Goal: Task Accomplishment & Management: Manage account settings

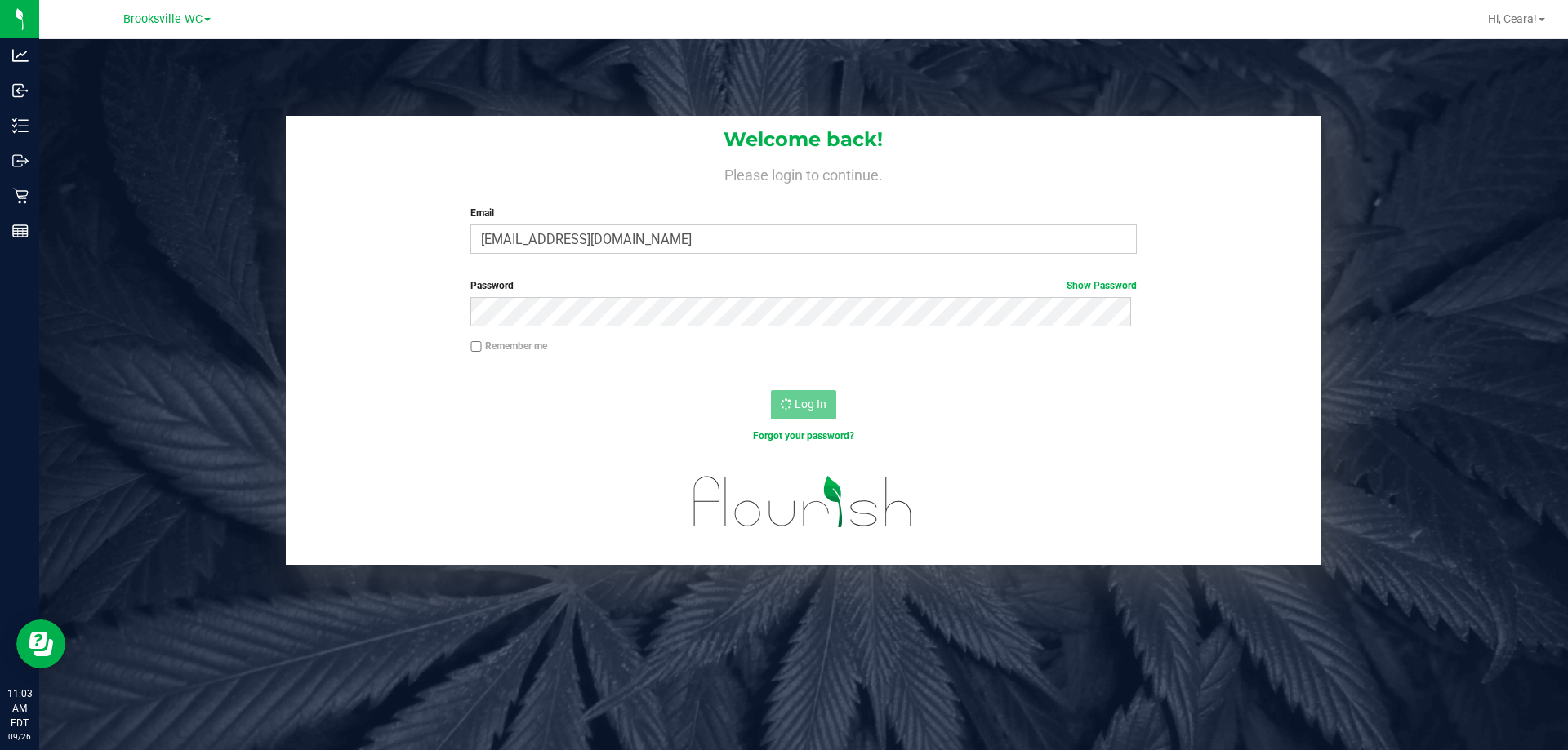
drag, startPoint x: 677, startPoint y: 204, endPoint x: 677, endPoint y: 194, distance: 10.0
click at [677, 195] on div "Welcome back! Please login to continue. Email [EMAIL_ADDRESS][DOMAIN_NAME] Requ…" at bounding box center [803, 191] width 1036 height 151
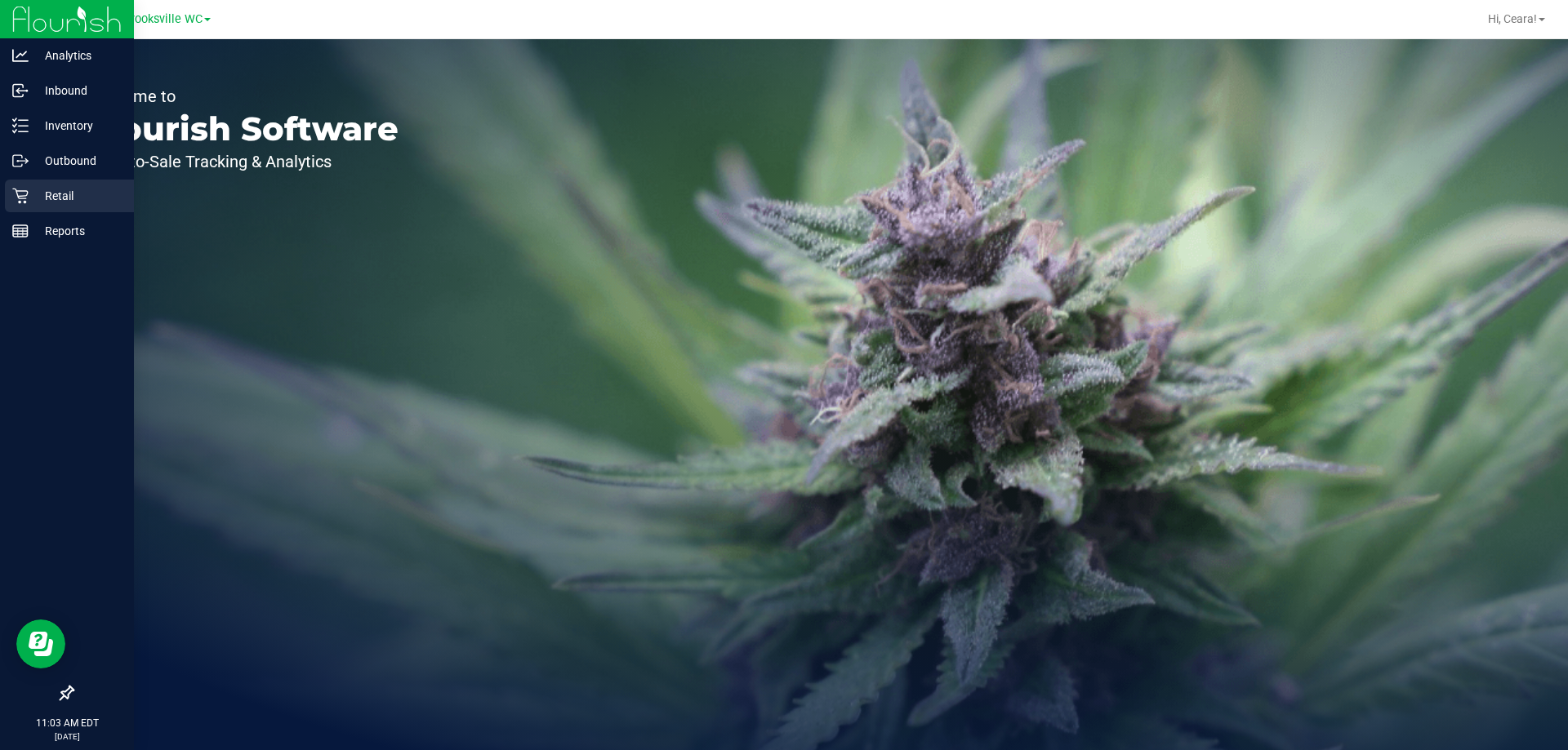
click at [77, 204] on p "Retail" at bounding box center [77, 196] width 98 height 20
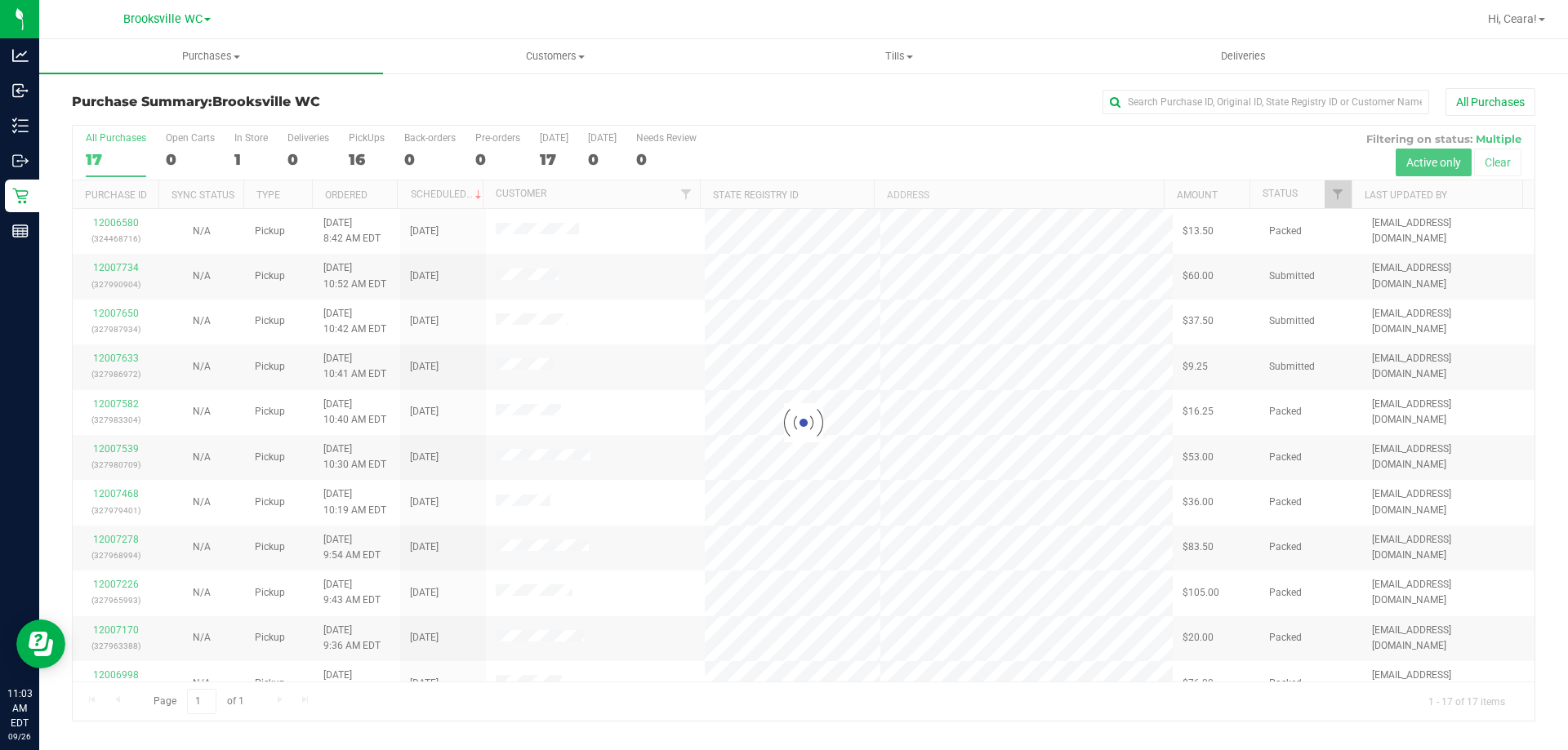
click at [1322, 203] on div at bounding box center [803, 423] width 1462 height 595
click at [1345, 190] on div at bounding box center [803, 423] width 1462 height 595
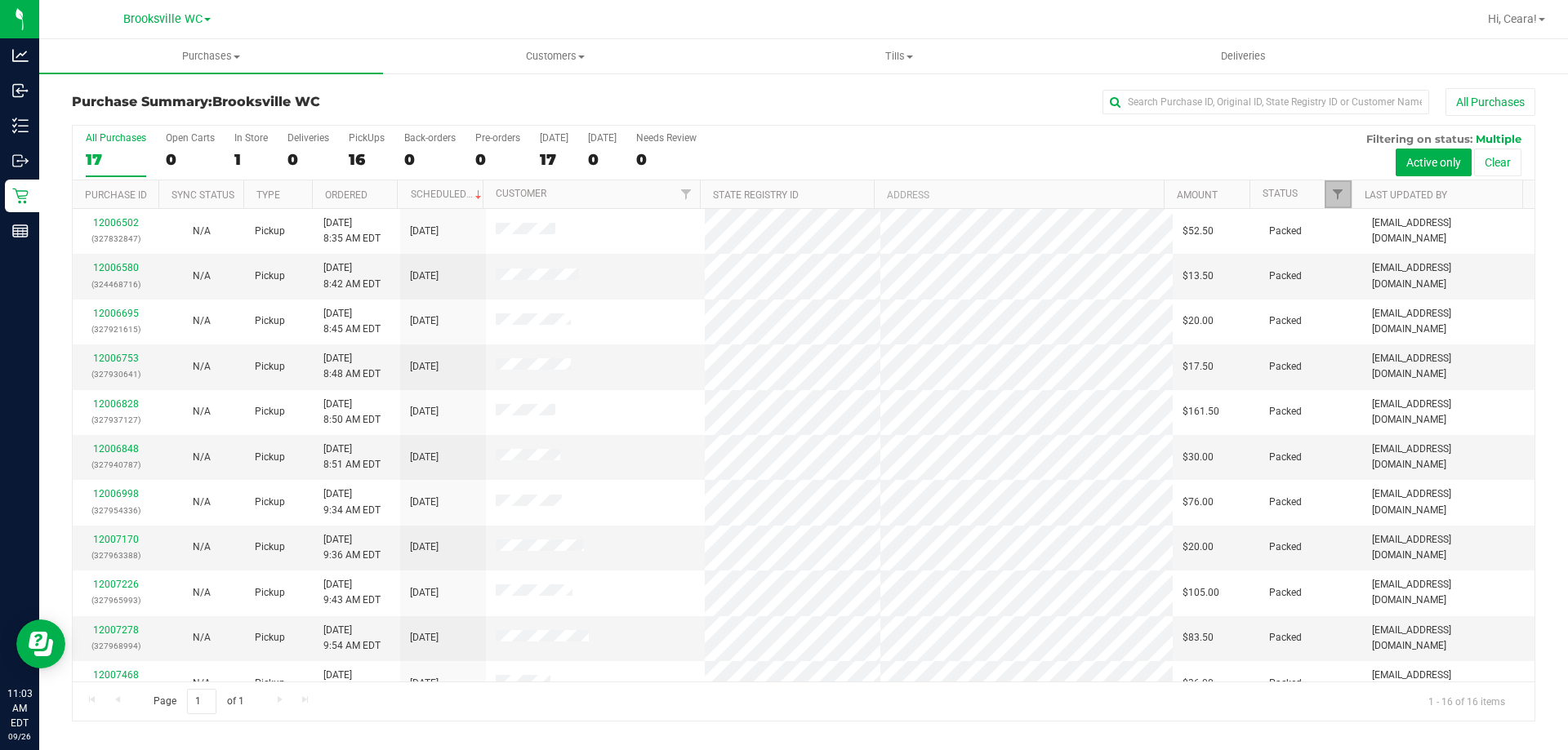
click at [1345, 190] on link "Filter" at bounding box center [1338, 194] width 27 height 28
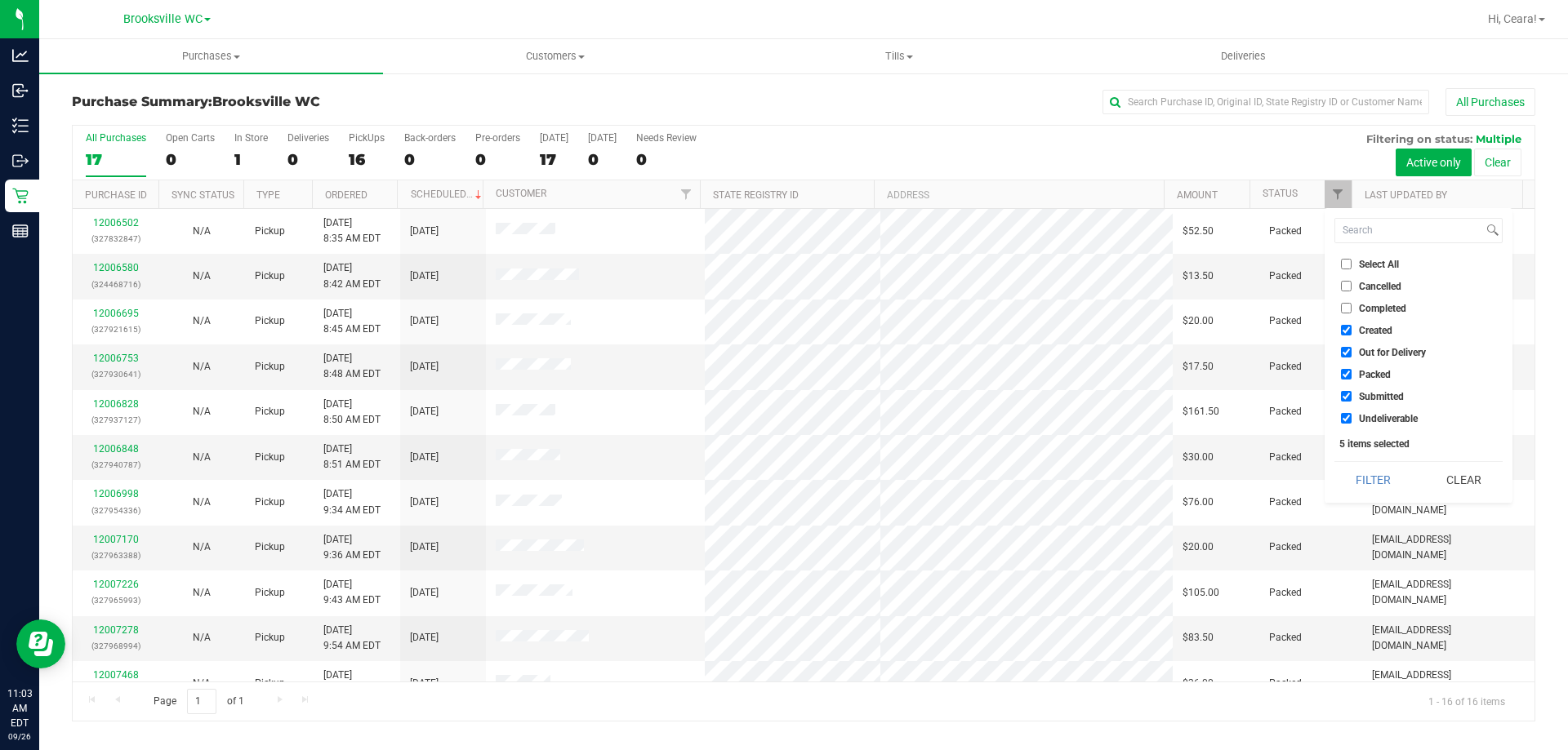
click at [1389, 267] on span "Select All" at bounding box center [1379, 264] width 40 height 10
click at [1352, 267] on input "Select All" at bounding box center [1346, 264] width 11 height 11
checkbox input "true"
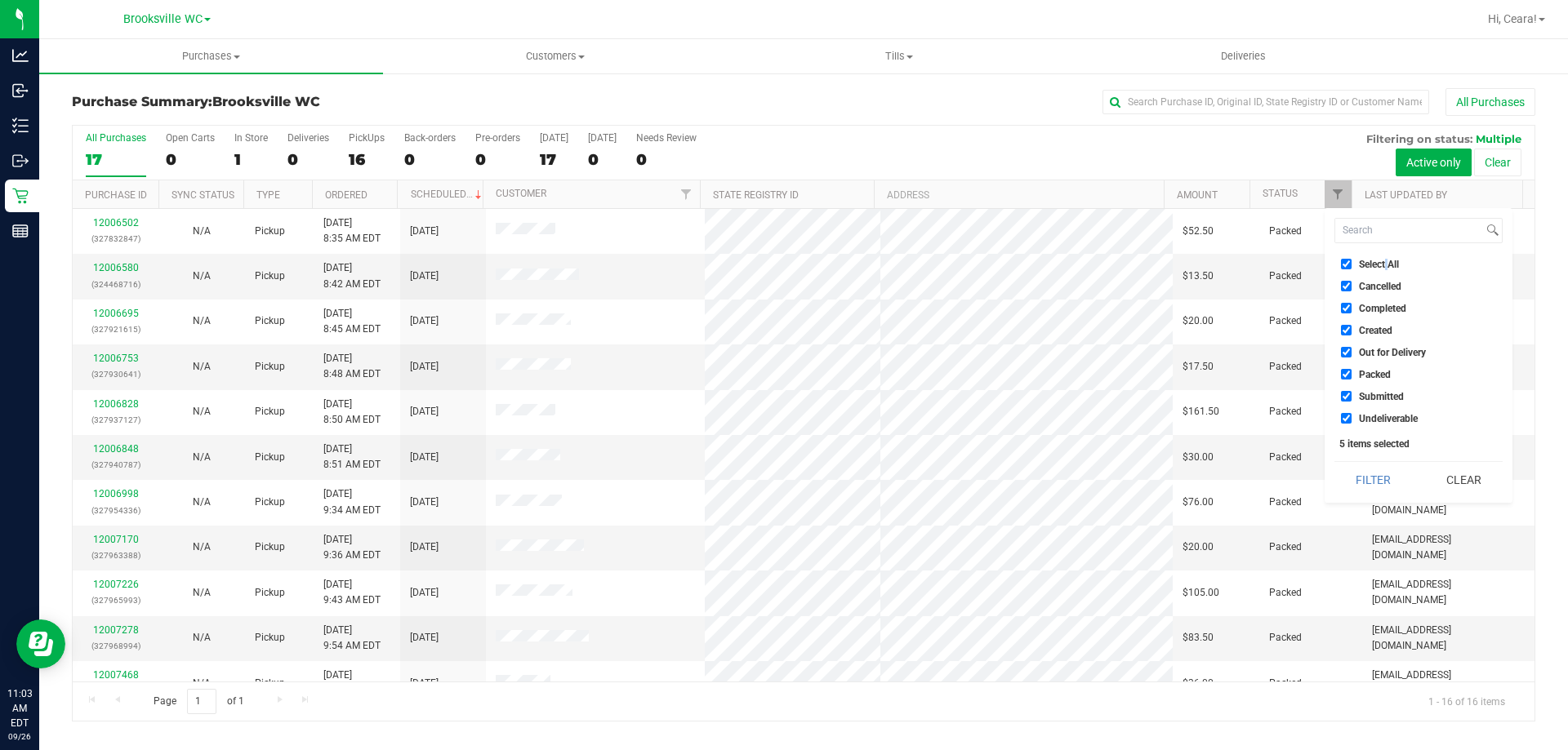
click at [1388, 267] on span "Select All" at bounding box center [1379, 264] width 40 height 10
click at [1352, 267] on input "Select All" at bounding box center [1346, 264] width 11 height 11
checkbox input "false"
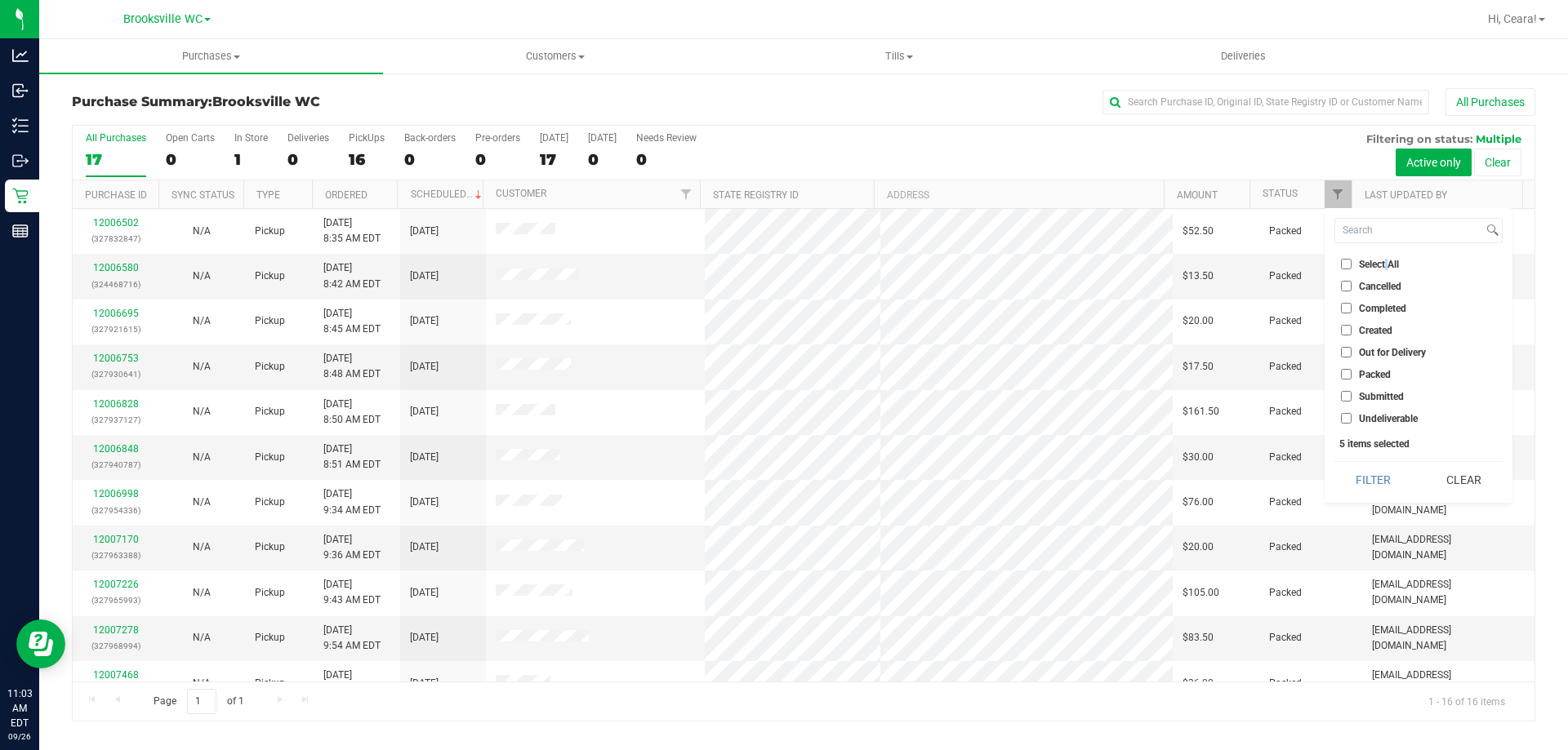
checkbox input "false"
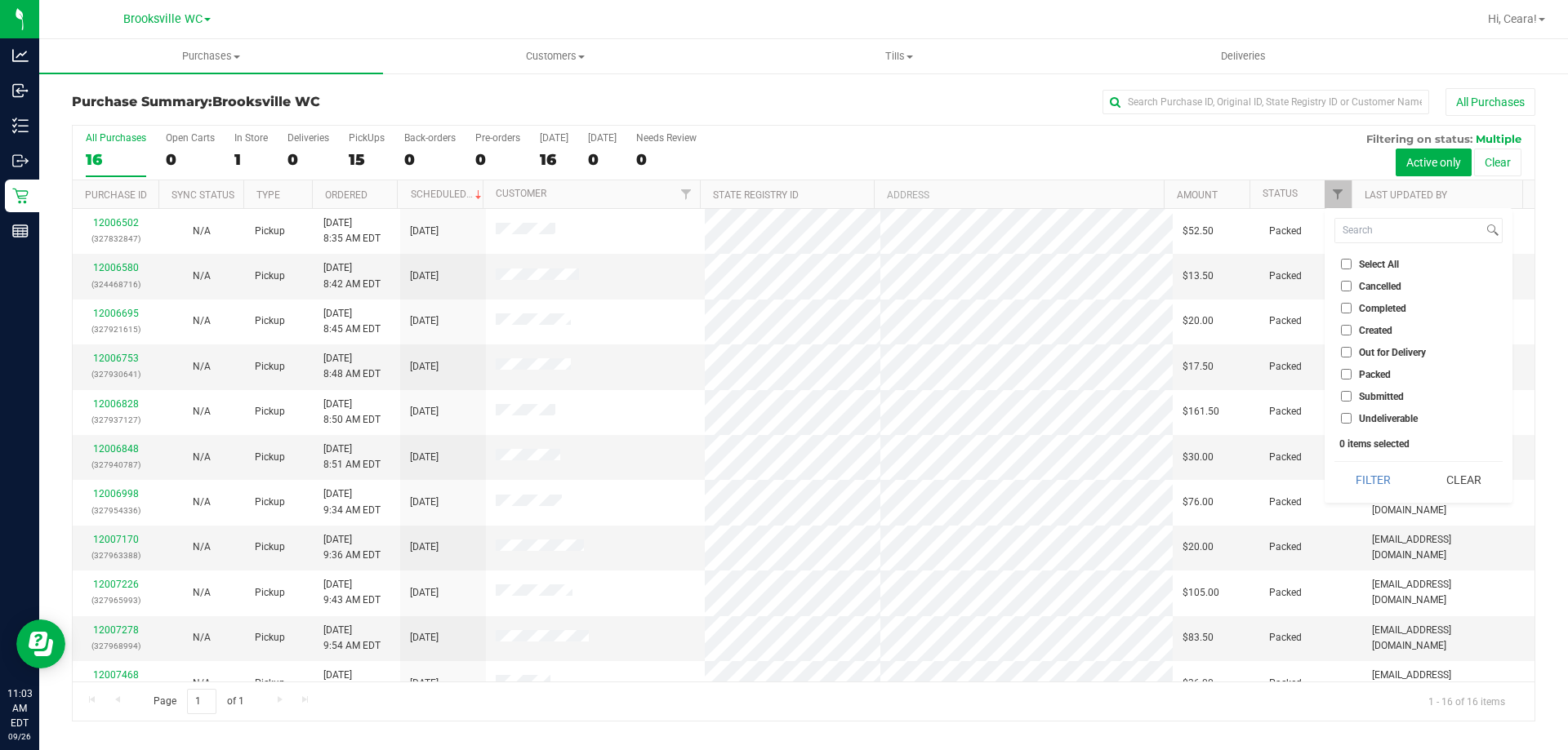
click at [1377, 405] on ul "Select All Cancelled Completed Created Out for Delivery Packed Submitted Undeli…" at bounding box center [1418, 341] width 168 height 171
click at [1376, 403] on li "Submitted" at bounding box center [1418, 396] width 168 height 17
click at [1367, 392] on span "Submitted" at bounding box center [1381, 397] width 45 height 10
click at [1352, 391] on input "Submitted" at bounding box center [1346, 397] width 11 height 11
checkbox input "true"
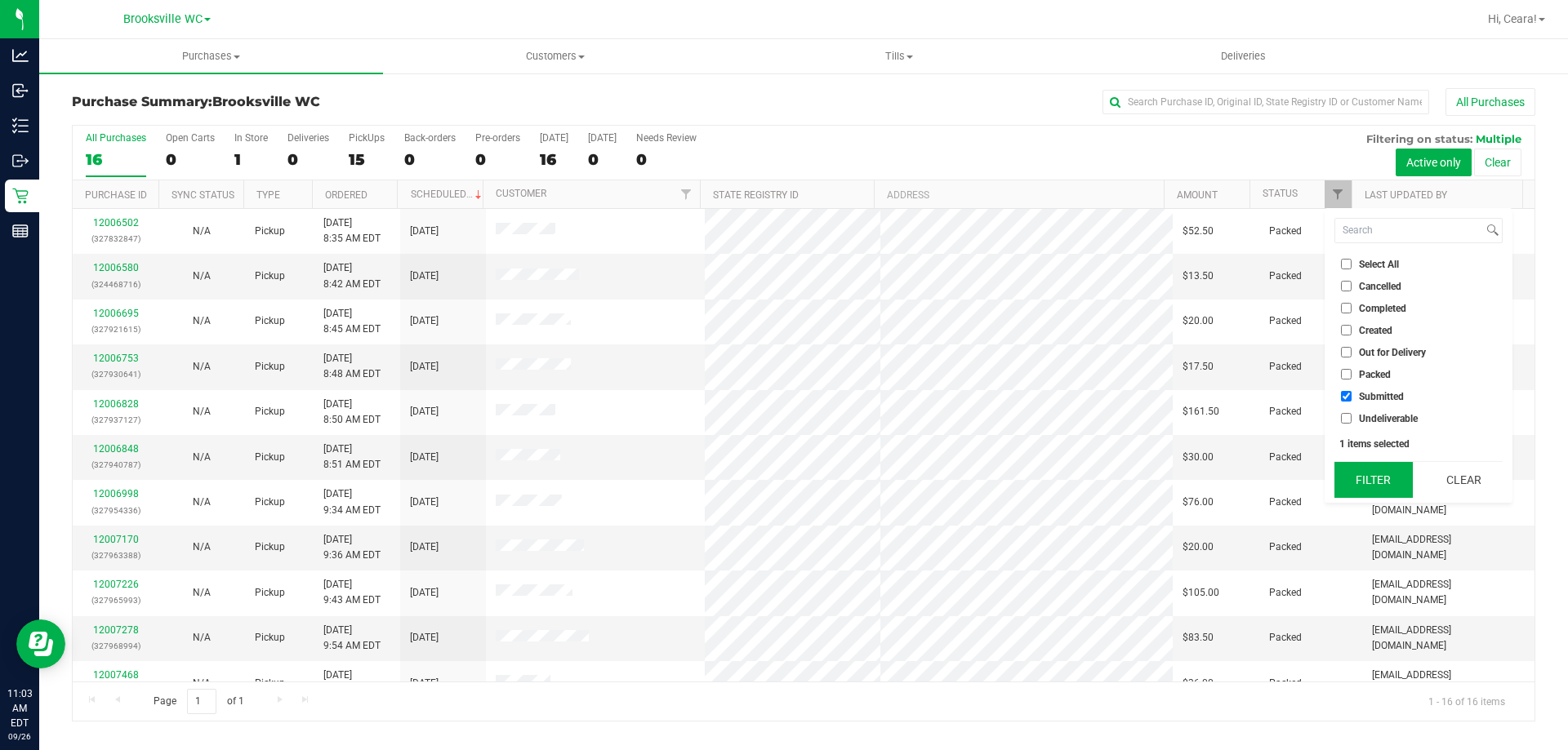
click at [1372, 472] on button "Filter" at bounding box center [1373, 480] width 78 height 36
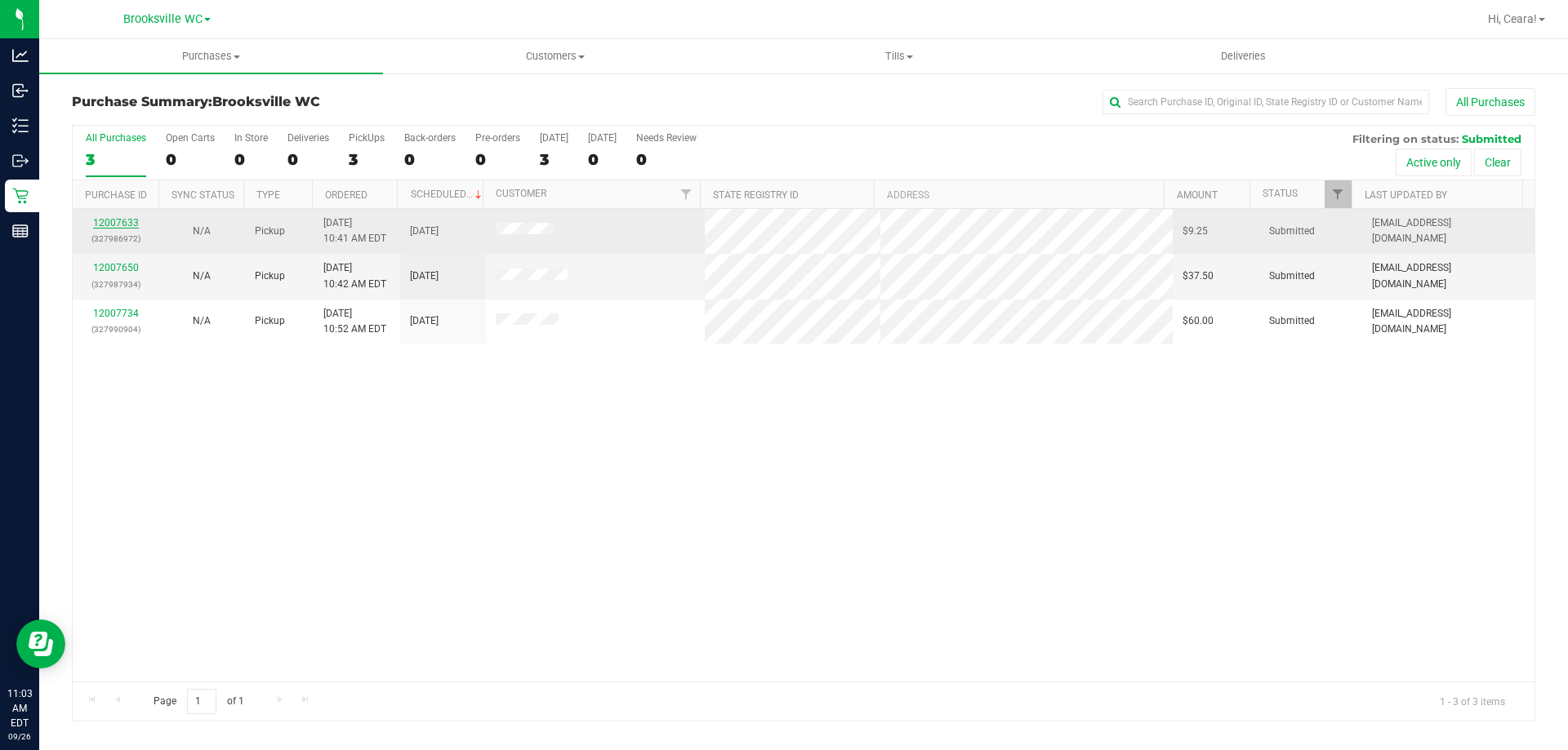
click at [128, 220] on link "12007633" at bounding box center [116, 222] width 46 height 12
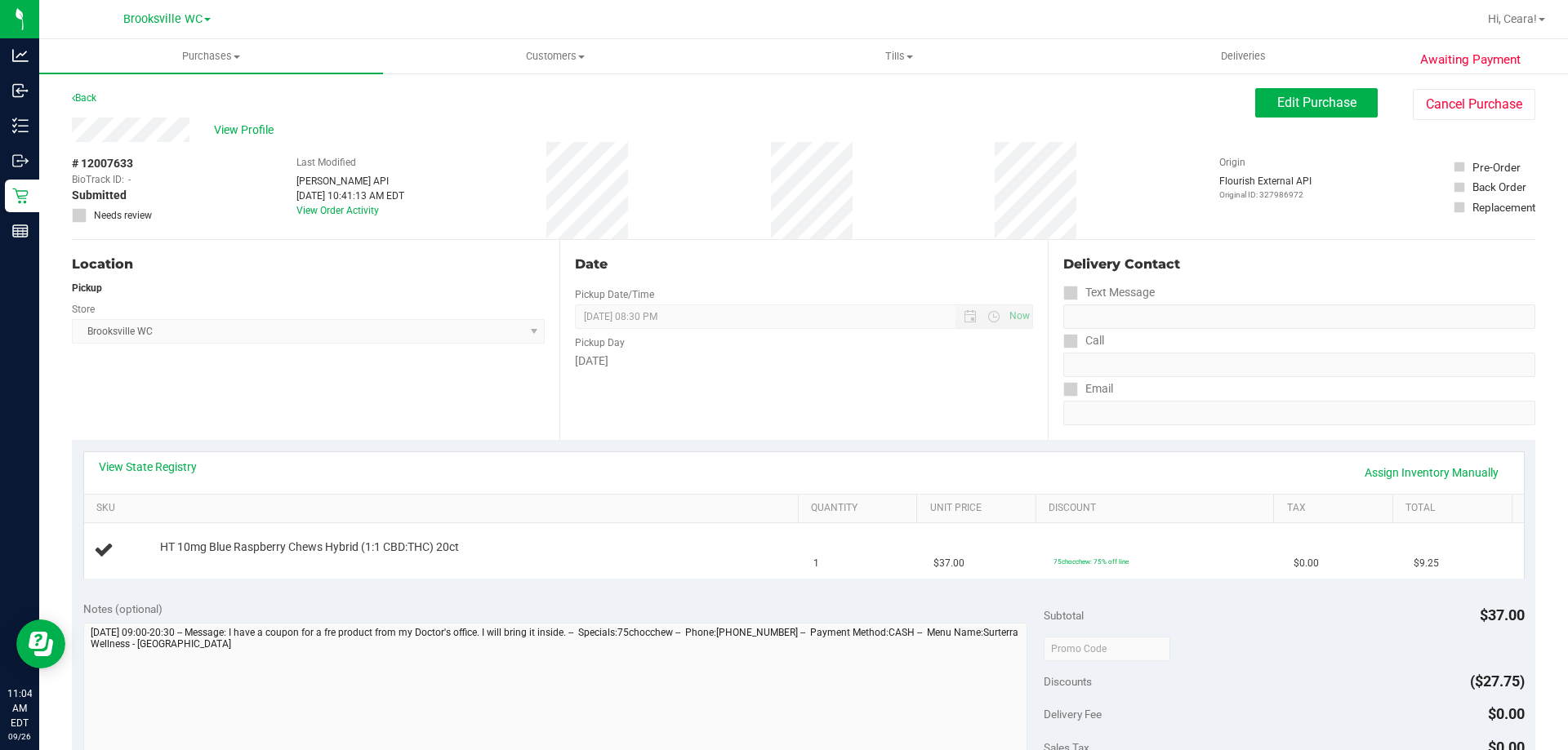
click at [901, 407] on div "Date Pickup Date/Time [DATE] Now [DATE] 08:30 PM Now Pickup Day [DATE]" at bounding box center [802, 340] width 487 height 200
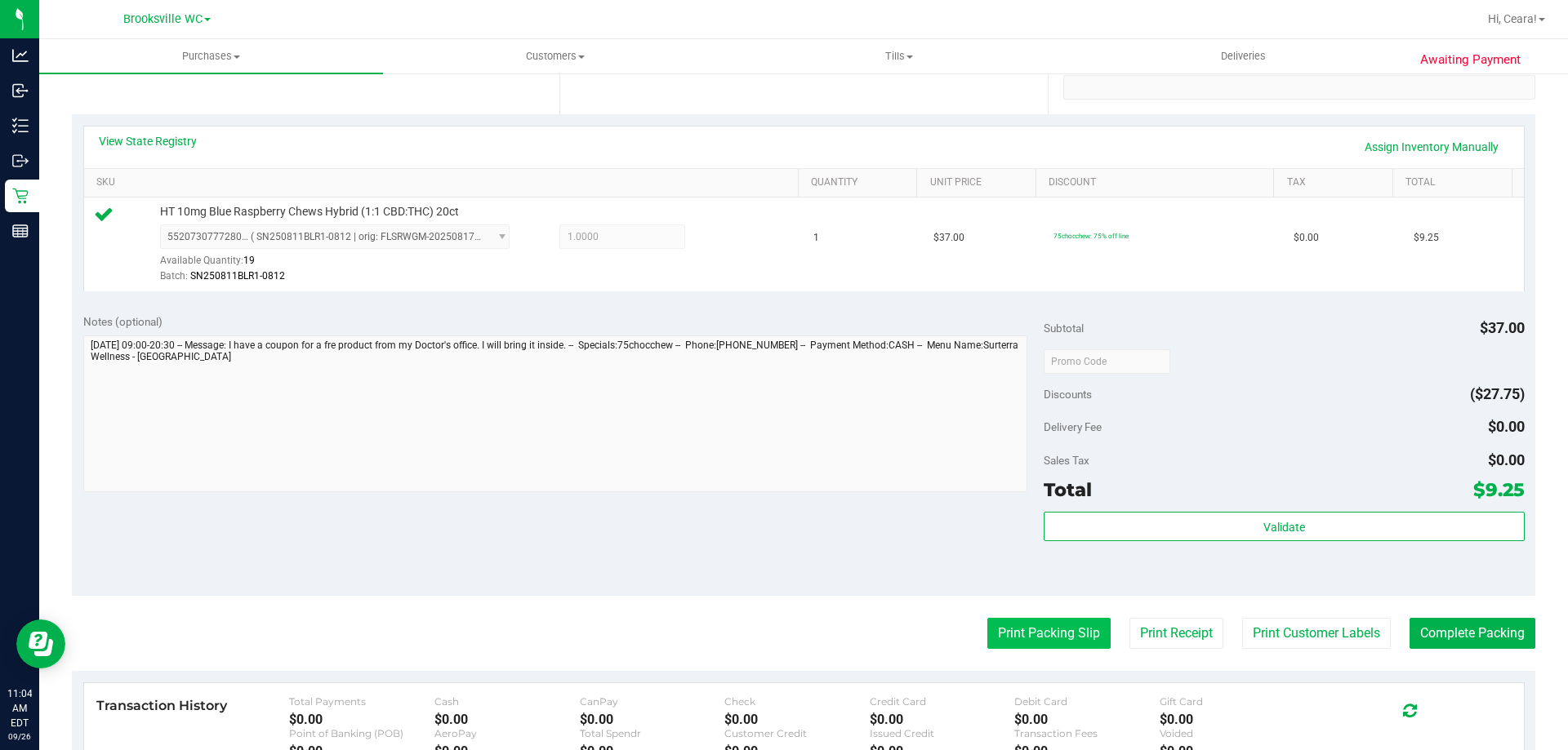
scroll to position [490, 0]
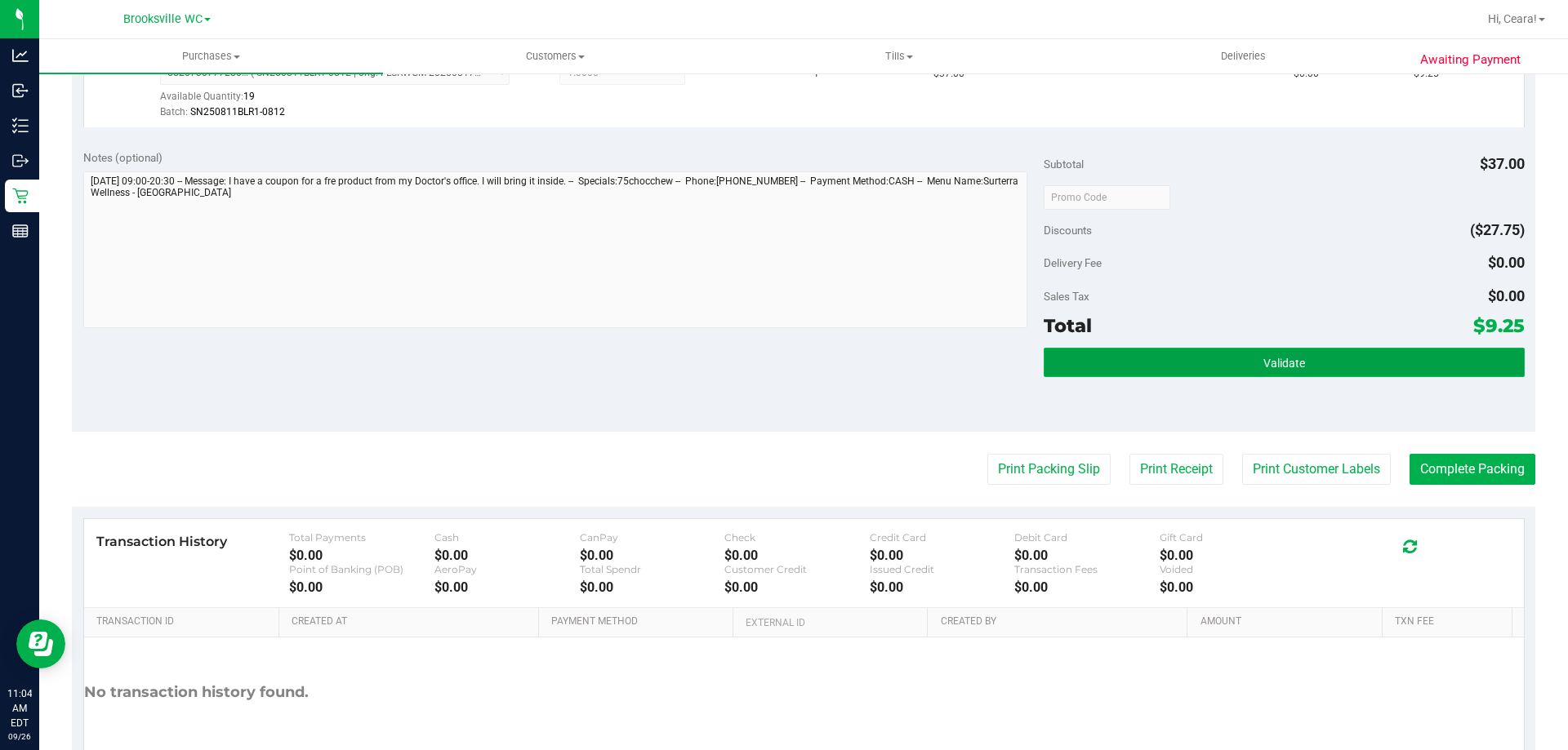
click at [1407, 366] on button "Validate" at bounding box center [1283, 362] width 480 height 30
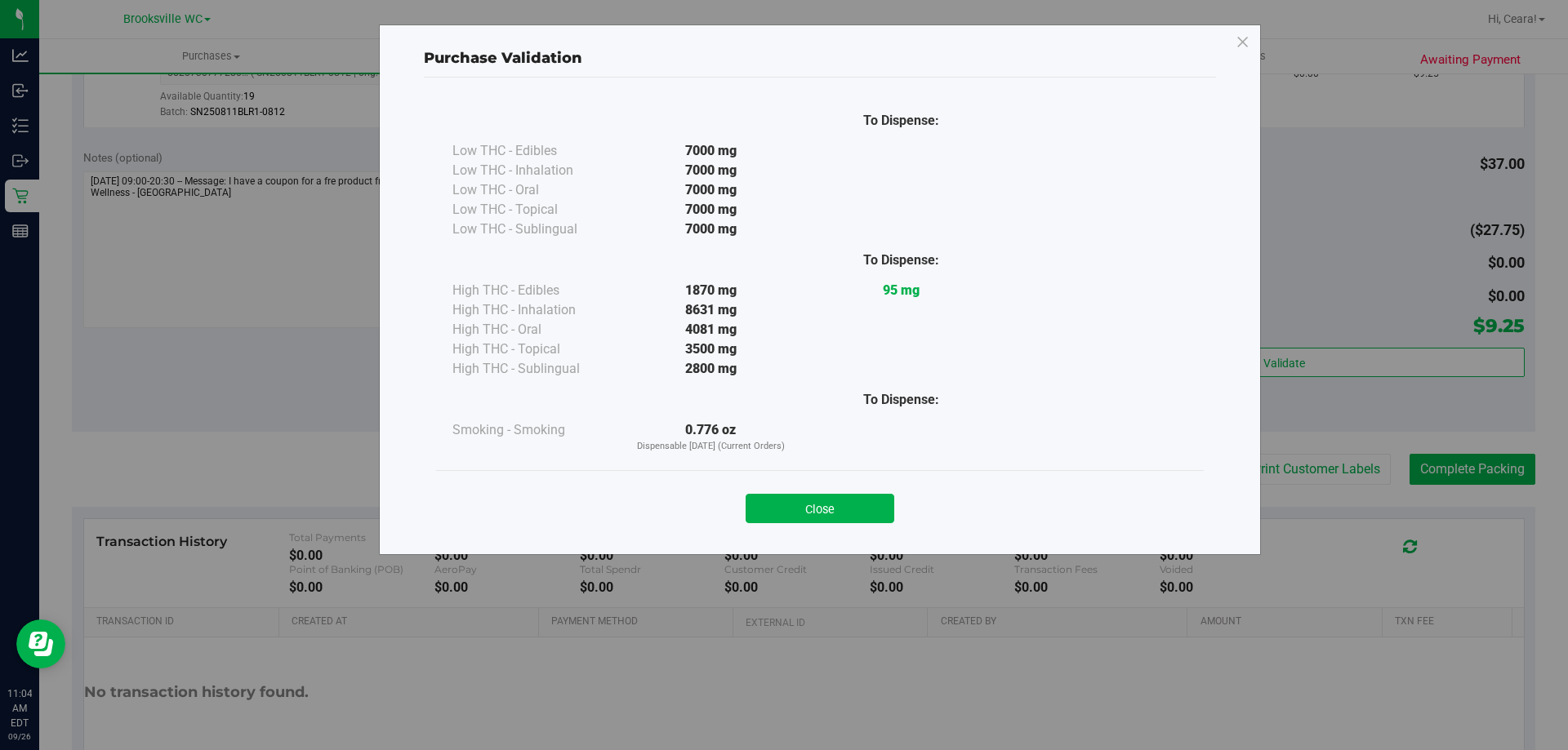
click at [880, 499] on button "Close" at bounding box center [820, 508] width 149 height 30
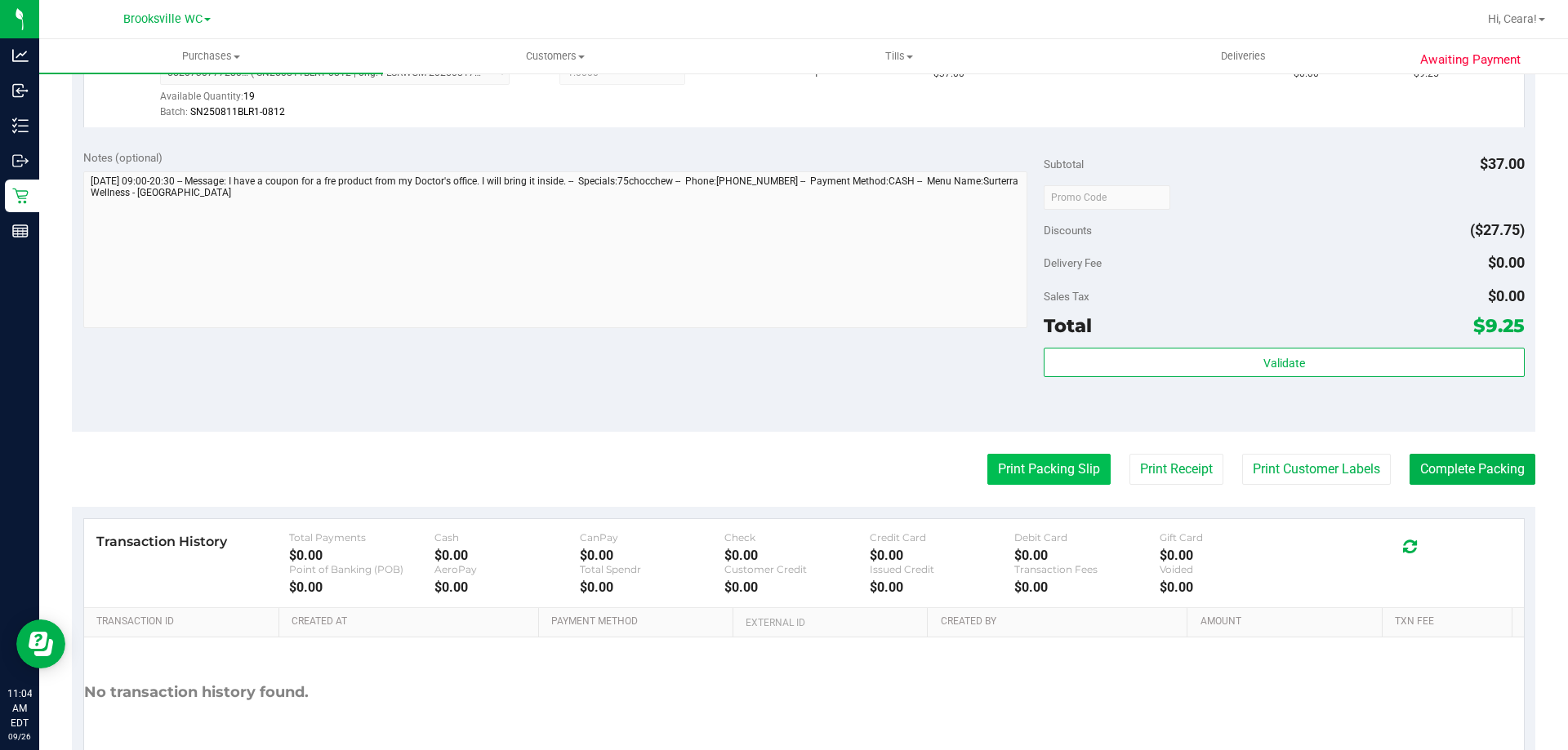
click at [1005, 463] on button "Print Packing Slip" at bounding box center [1048, 469] width 123 height 31
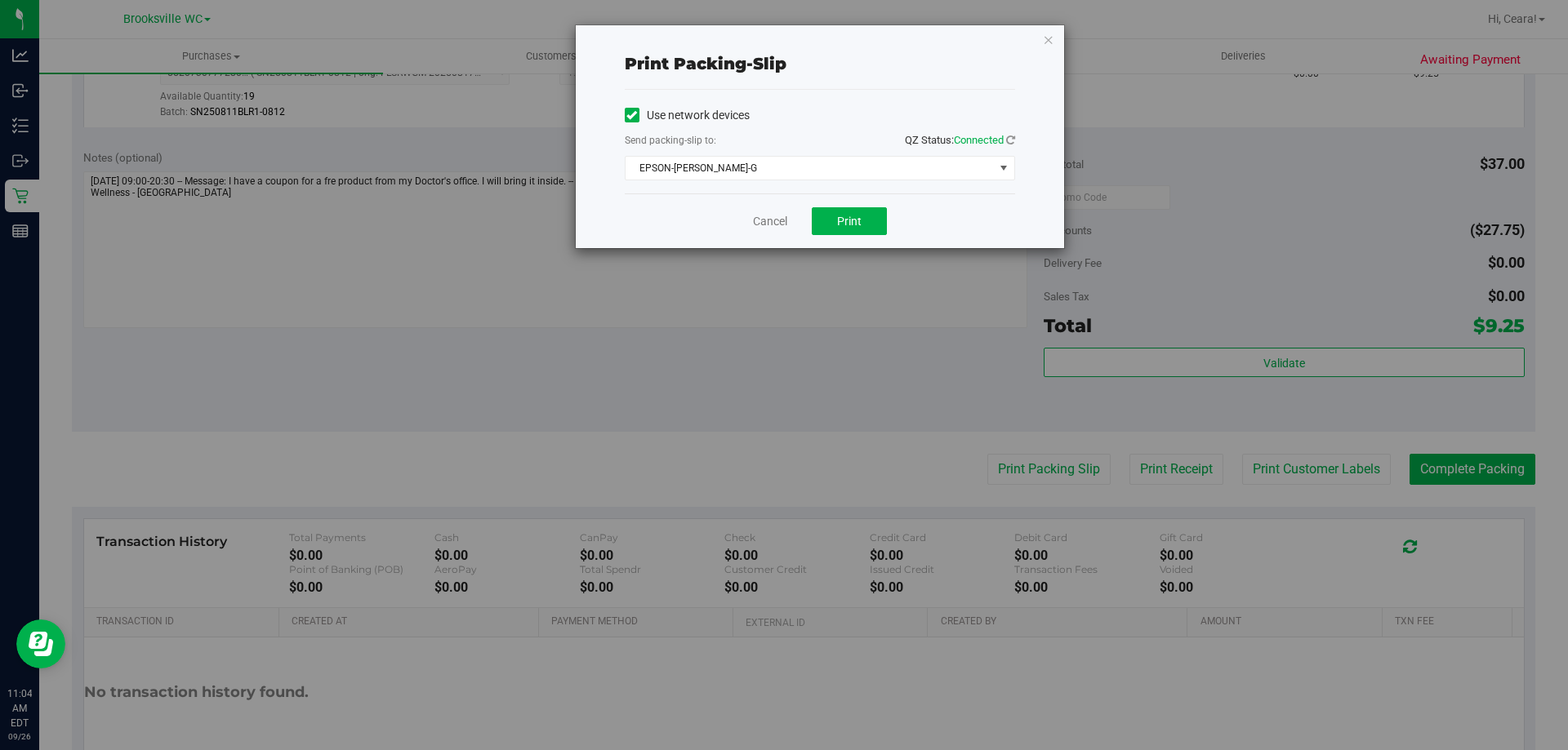
click at [883, 190] on div "Use network devices Send packing-slip to: QZ Status: Connected EPSON-[PERSON_NA…" at bounding box center [819, 142] width 390 height 104
click at [907, 174] on span "EPSON-[PERSON_NAME]-G" at bounding box center [810, 168] width 368 height 22
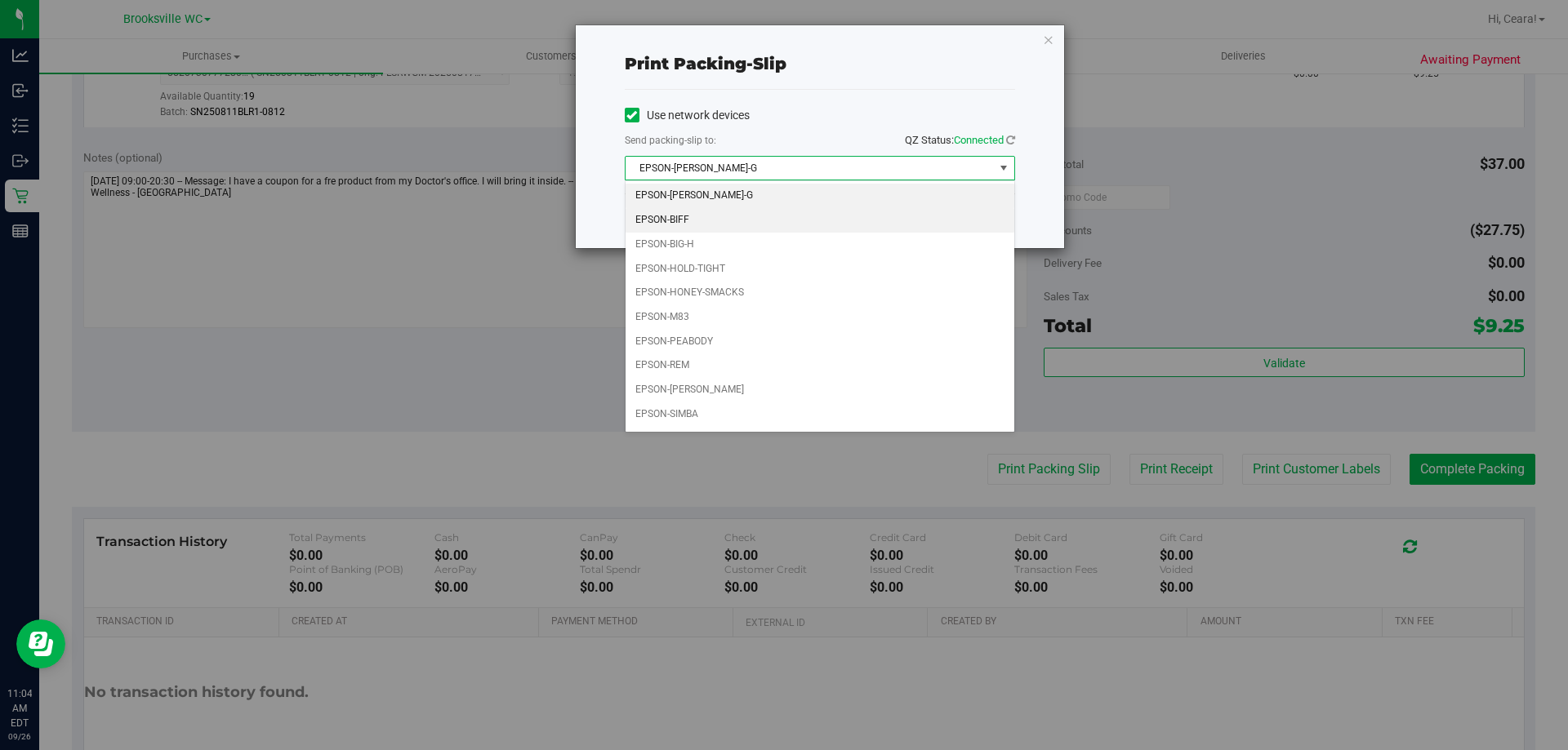
click at [763, 213] on li "EPSON-BIFF" at bounding box center [819, 220] width 389 height 24
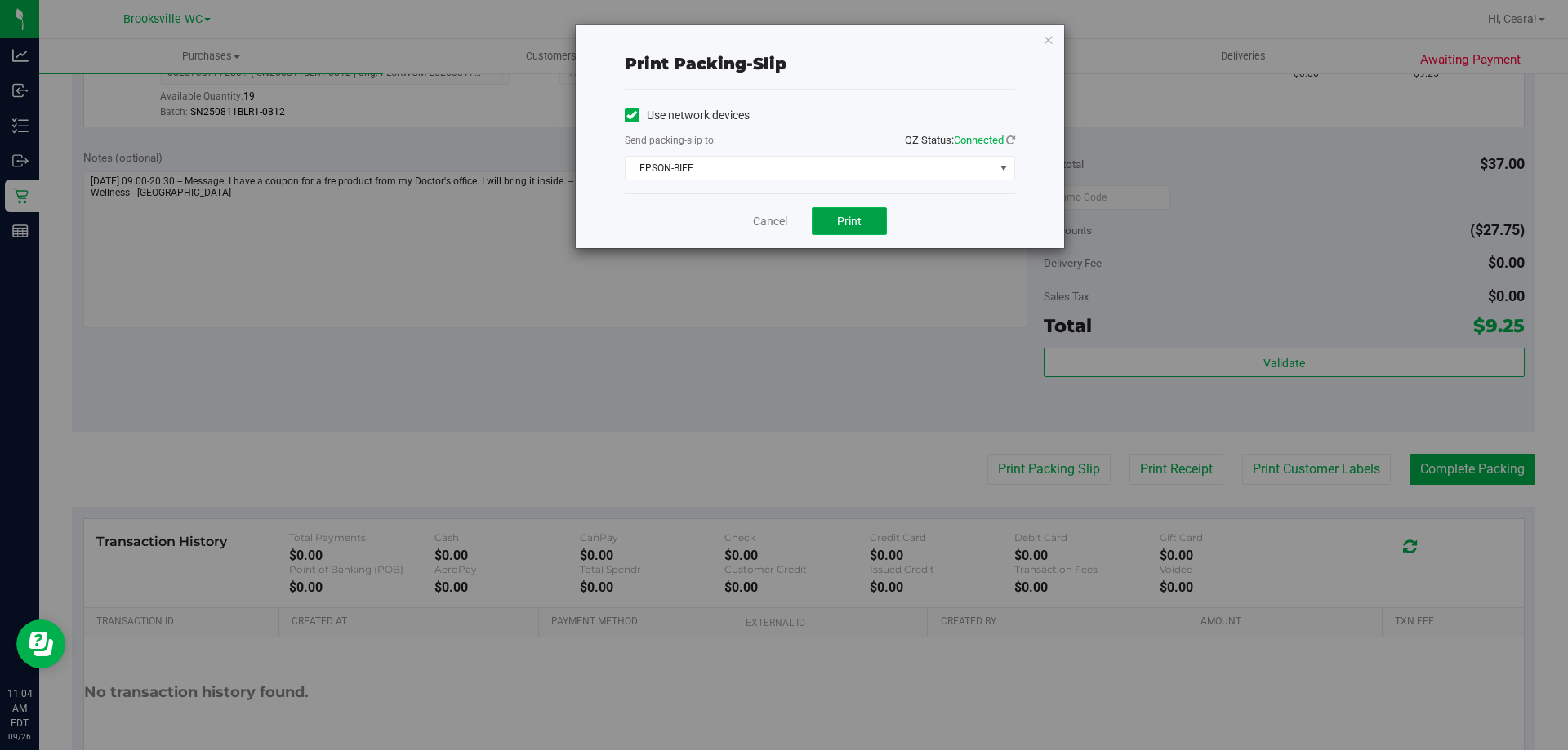
click at [874, 224] on button "Print" at bounding box center [849, 221] width 75 height 28
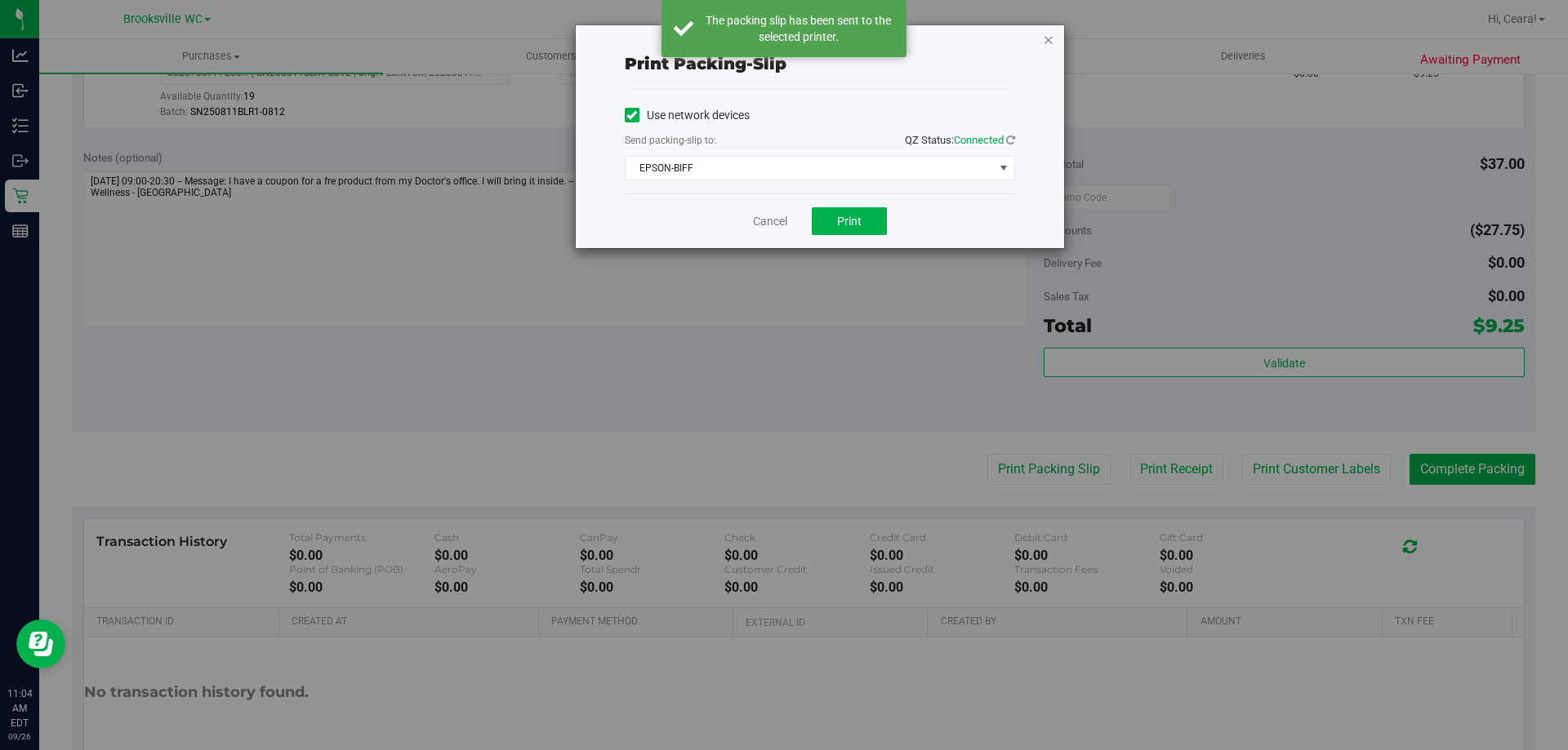
click at [1046, 46] on icon "button" at bounding box center [1048, 39] width 12 height 20
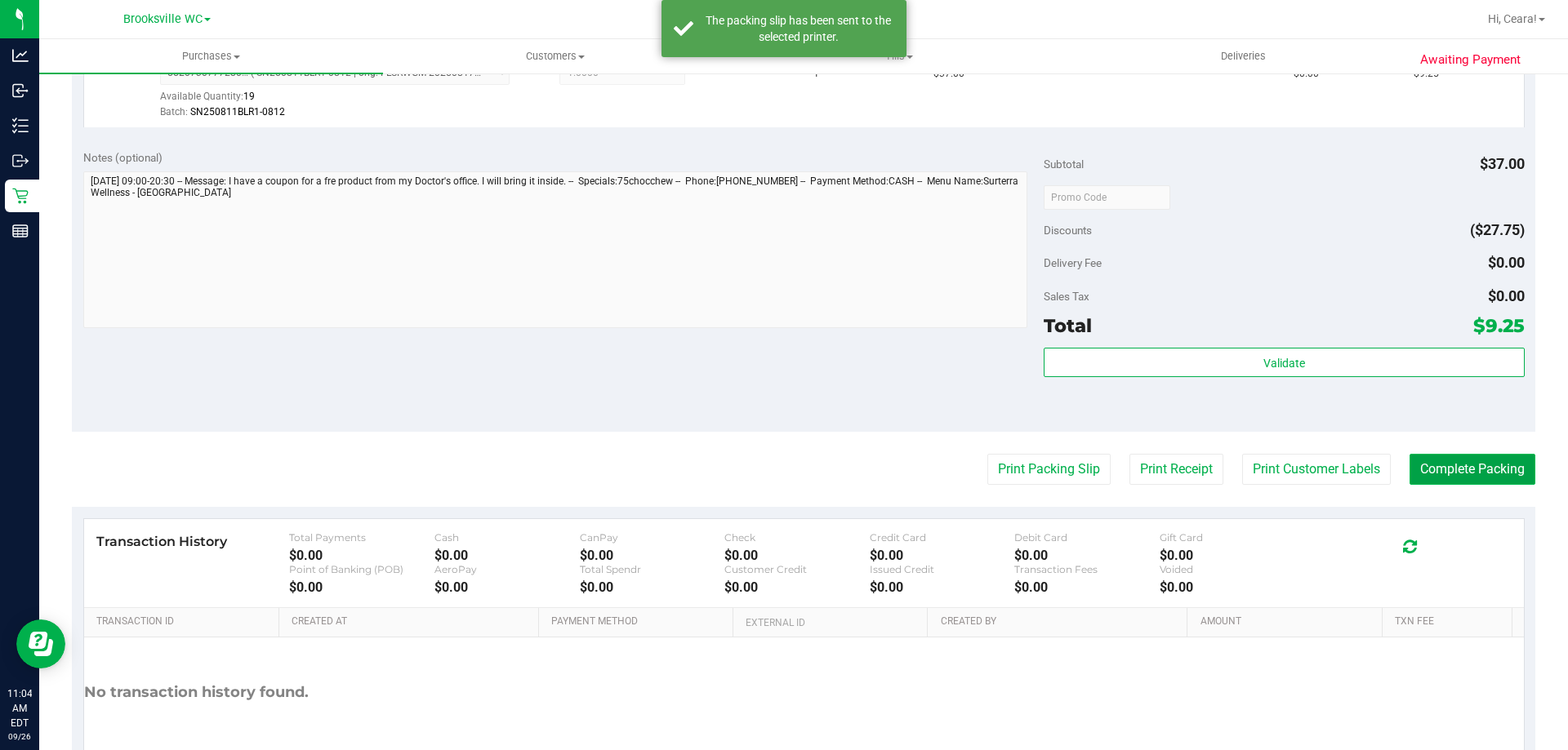
click at [1499, 471] on button "Complete Packing" at bounding box center [1472, 469] width 126 height 31
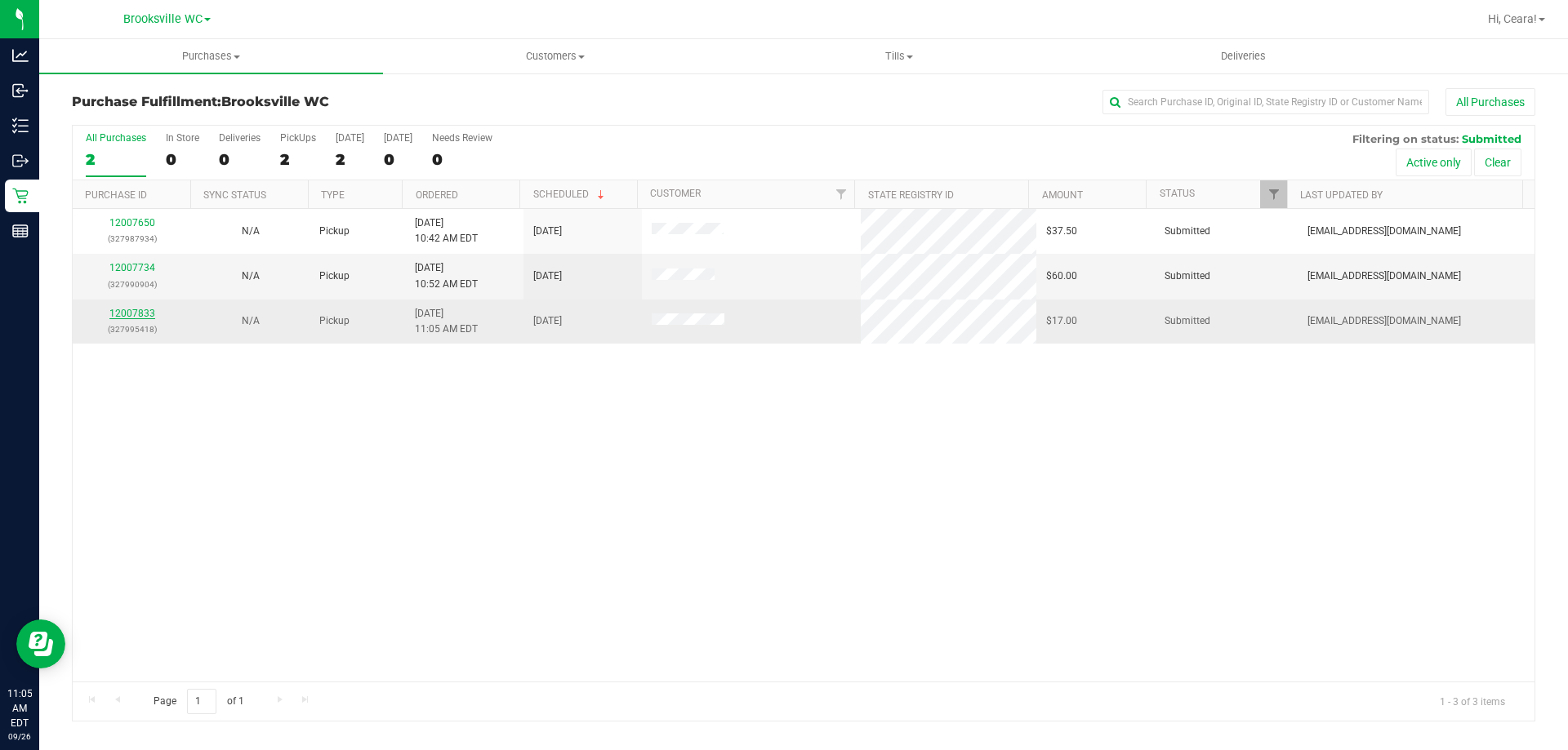
click at [122, 312] on link "12007833" at bounding box center [132, 313] width 46 height 12
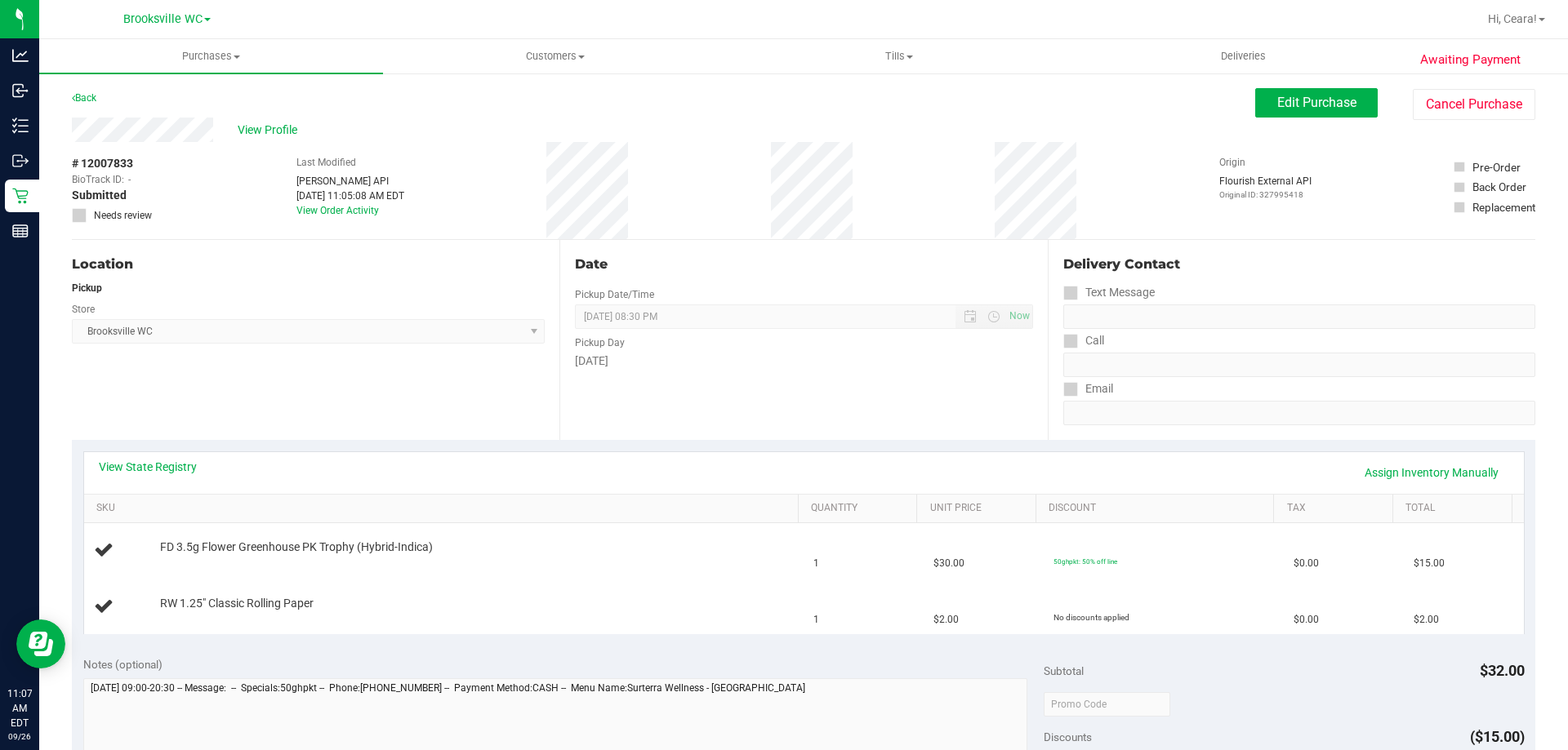
click at [945, 487] on div "View State Registry Assign Inventory Manually" at bounding box center [804, 473] width 1440 height 41
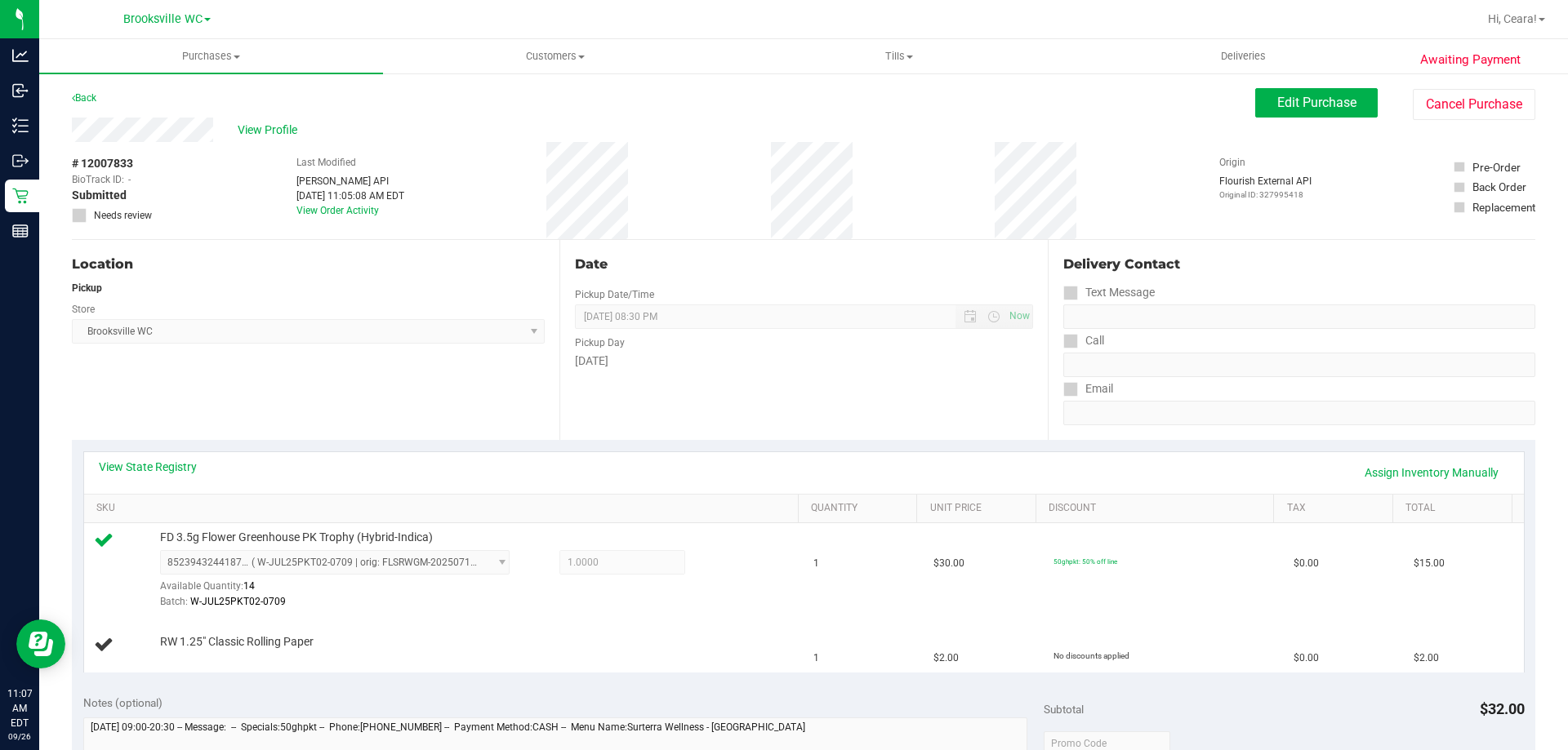
click at [940, 396] on div "Date Pickup Date/Time [DATE] Now [DATE] 08:30 PM Now Pickup Day [DATE]" at bounding box center [802, 340] width 487 height 200
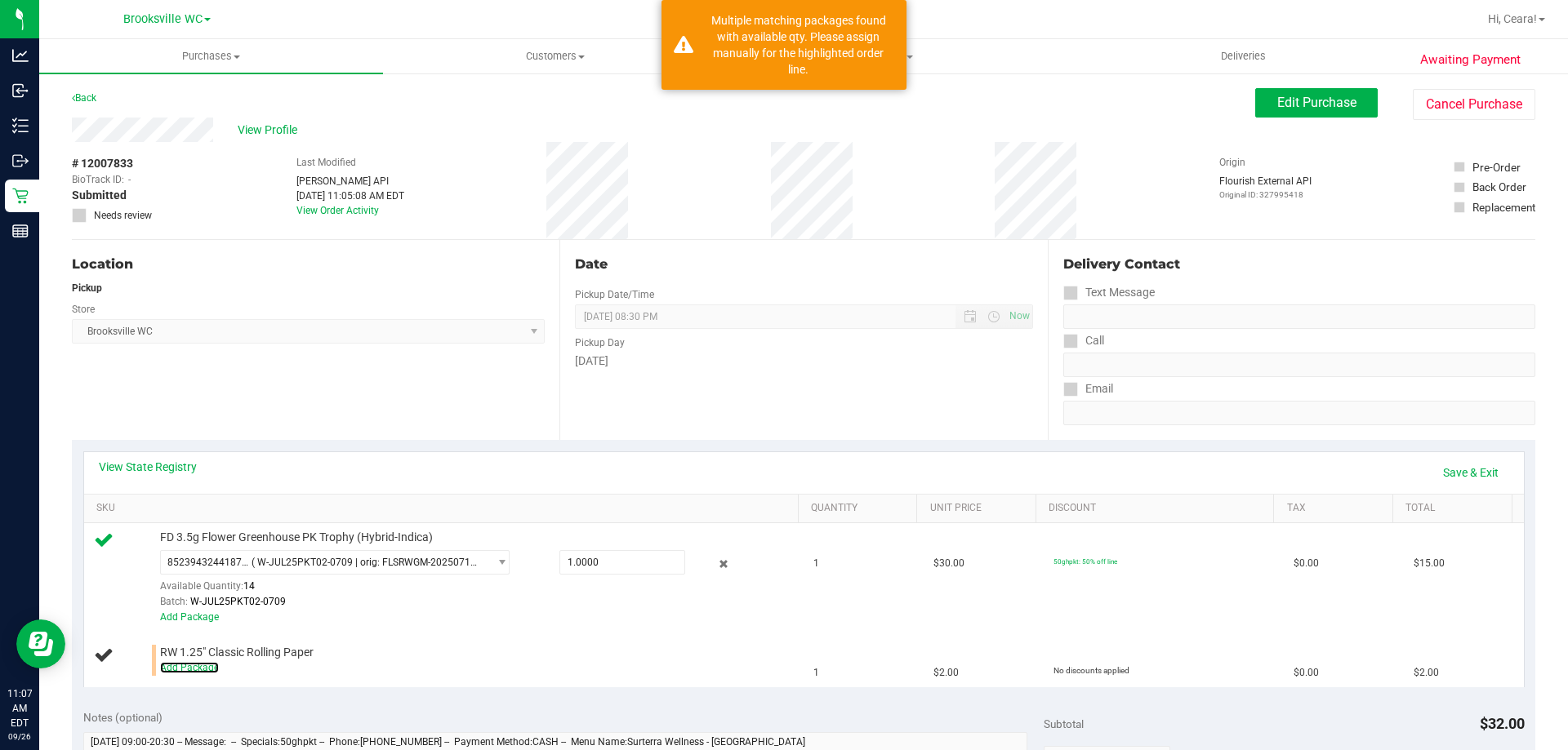
click at [203, 665] on link "Add Package" at bounding box center [189, 667] width 59 height 12
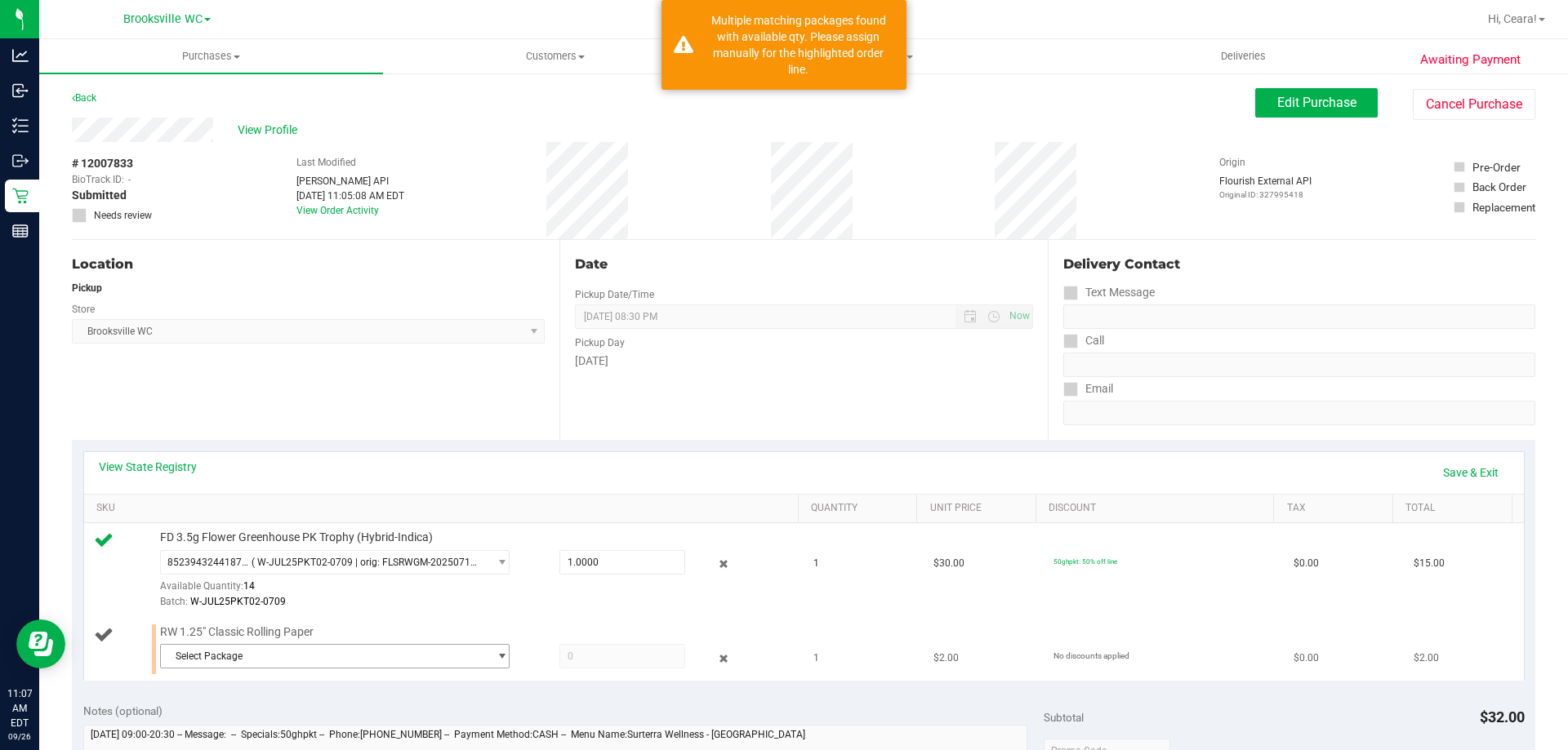
drag, startPoint x: 458, startPoint y: 657, endPoint x: 435, endPoint y: 661, distance: 23.3
click at [457, 657] on span "Select Package" at bounding box center [324, 656] width 328 height 22
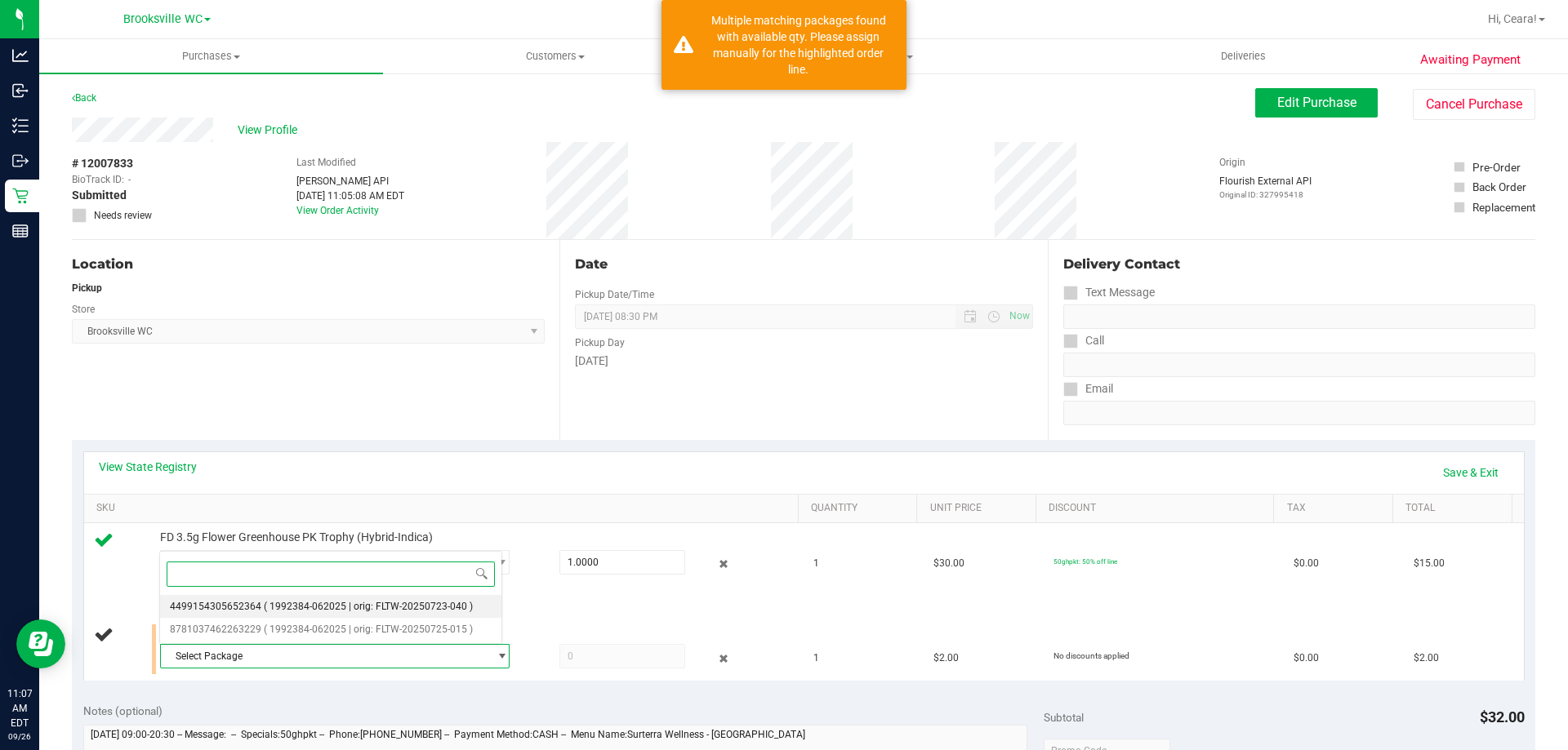
click at [348, 606] on span "( 1992384-062025 | orig: FLTW-20250723-040 )" at bounding box center [368, 606] width 209 height 12
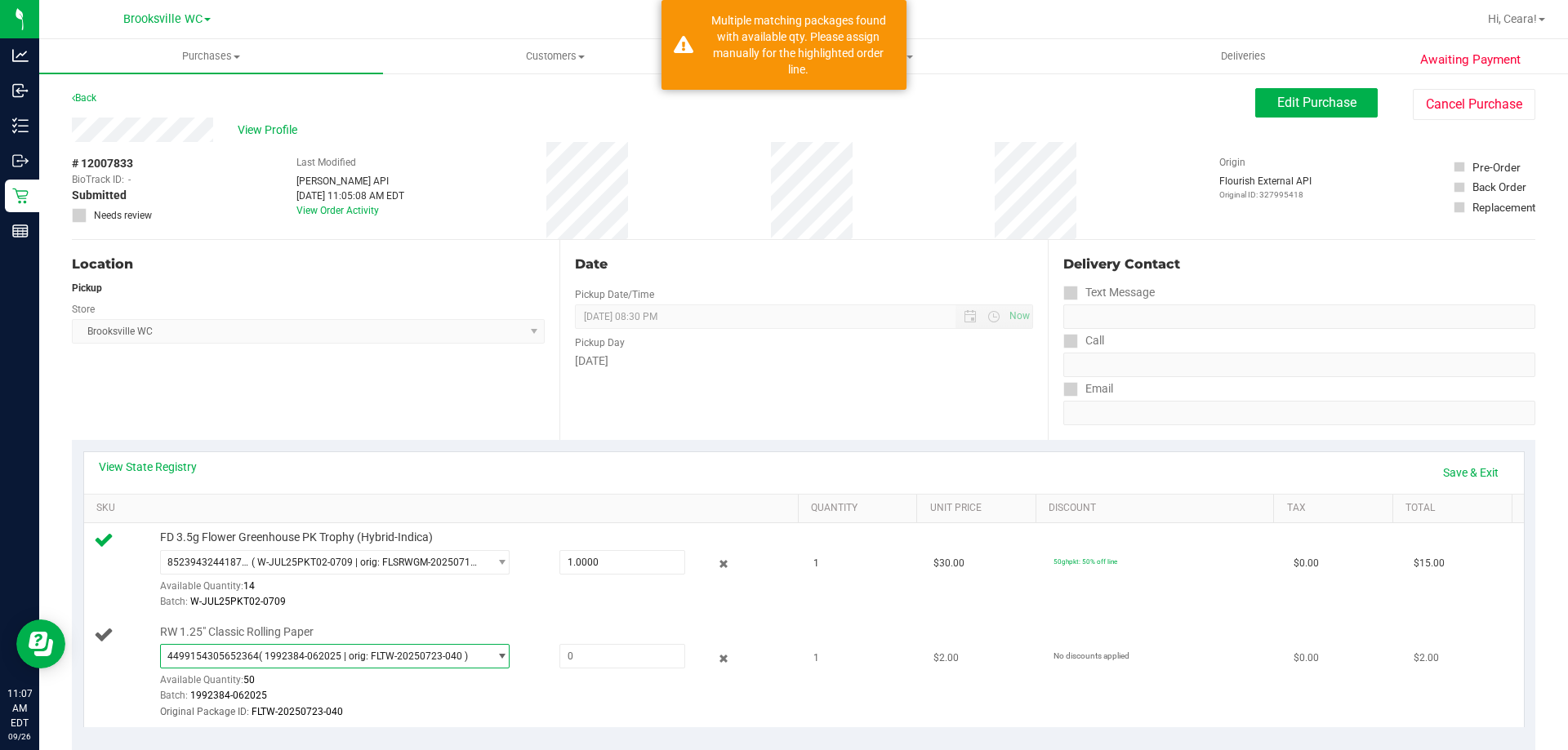
click at [353, 650] on span "4499154305652364 ( 1992384-062025 | orig: FLTW-20250723-040 )" at bounding box center [324, 656] width 328 height 22
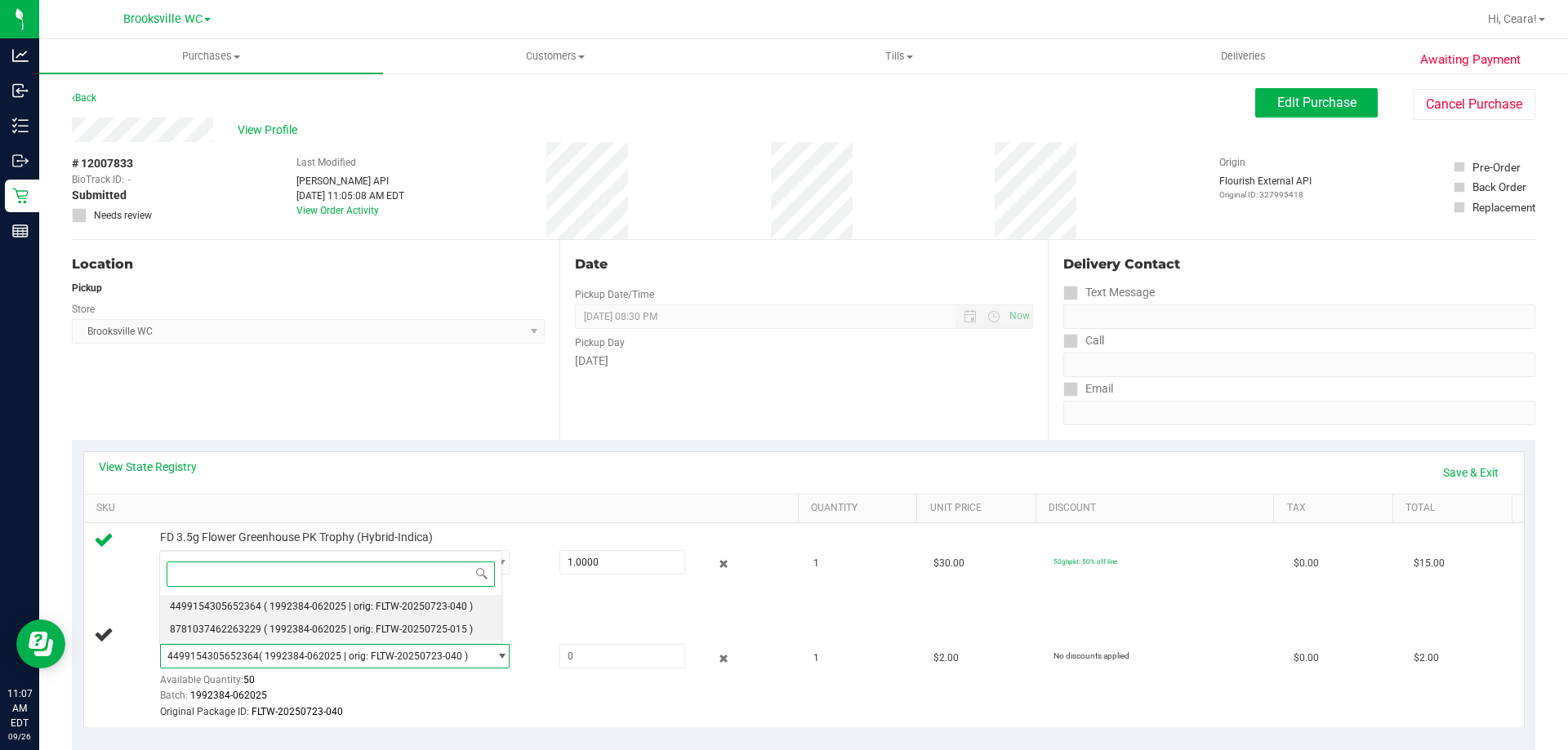
click at [440, 624] on span "( 1992384-062025 | orig: FLTW-20250725-015 )" at bounding box center [368, 629] width 209 height 12
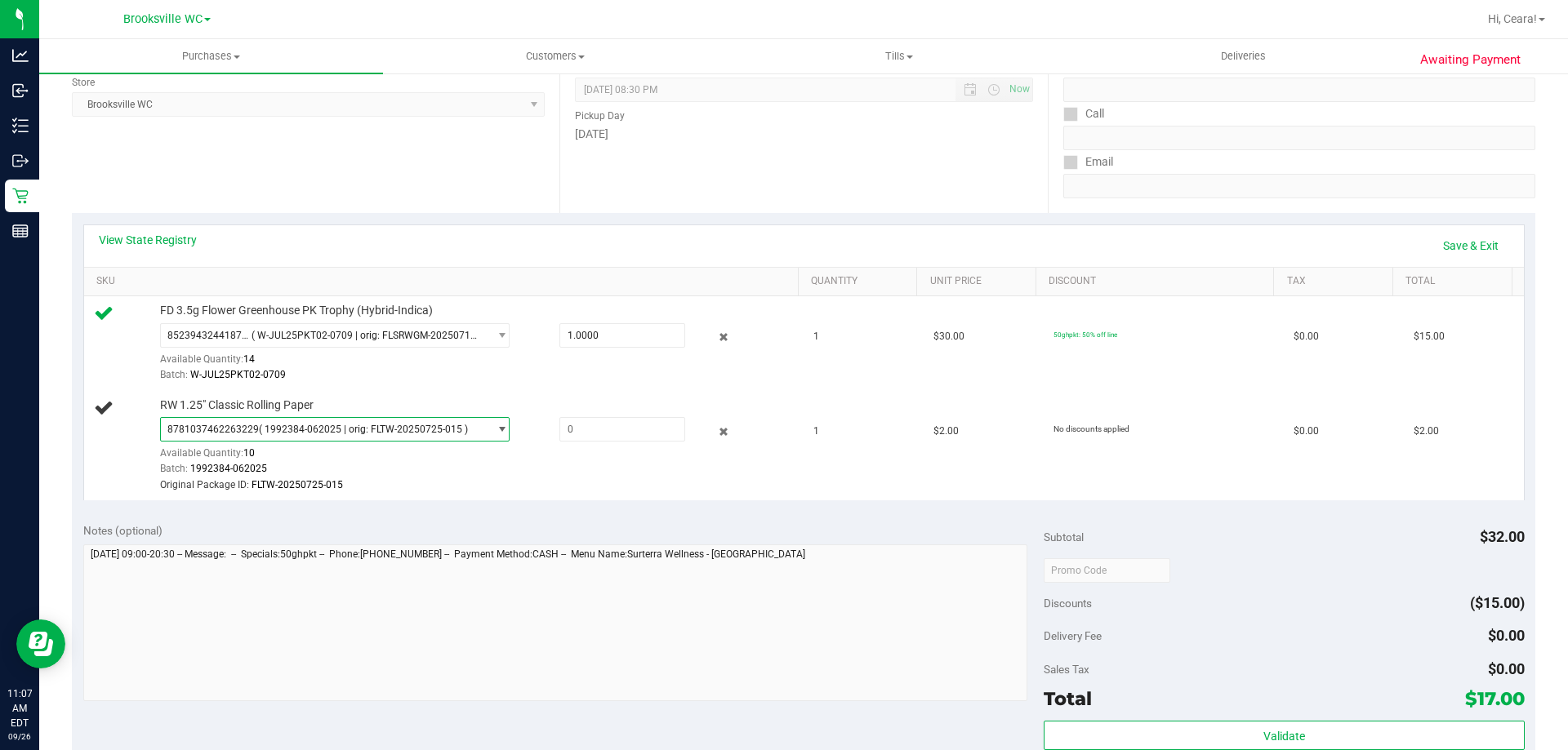
scroll to position [490, 0]
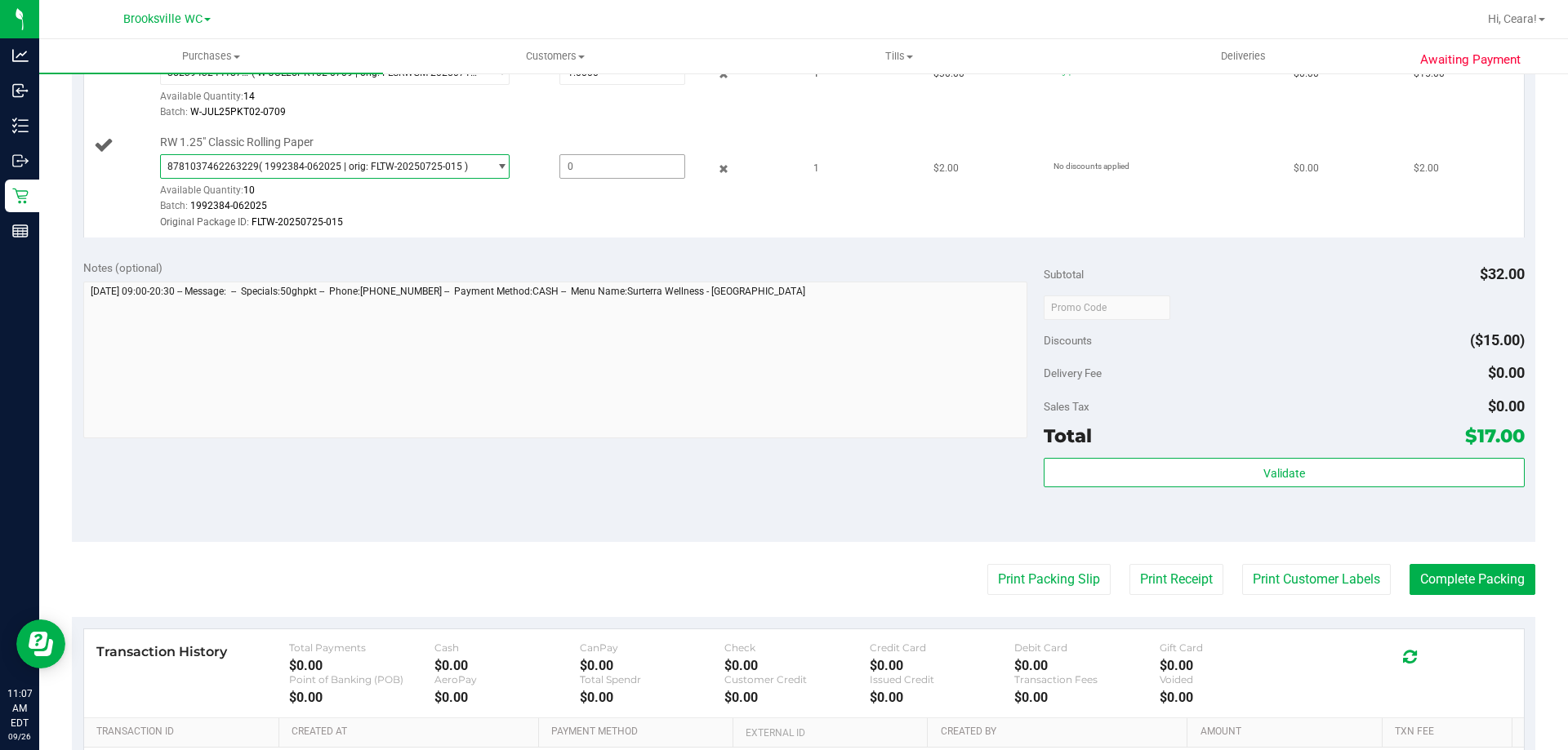
click at [605, 160] on span at bounding box center [622, 166] width 126 height 24
type input "1"
type input "1.0000"
click at [618, 232] on td "RW 1.25" Classic Rolling Paper 8781037462263229 ( 1992384-062025 | orig: FLTW-2…" at bounding box center [444, 183] width 721 height 109
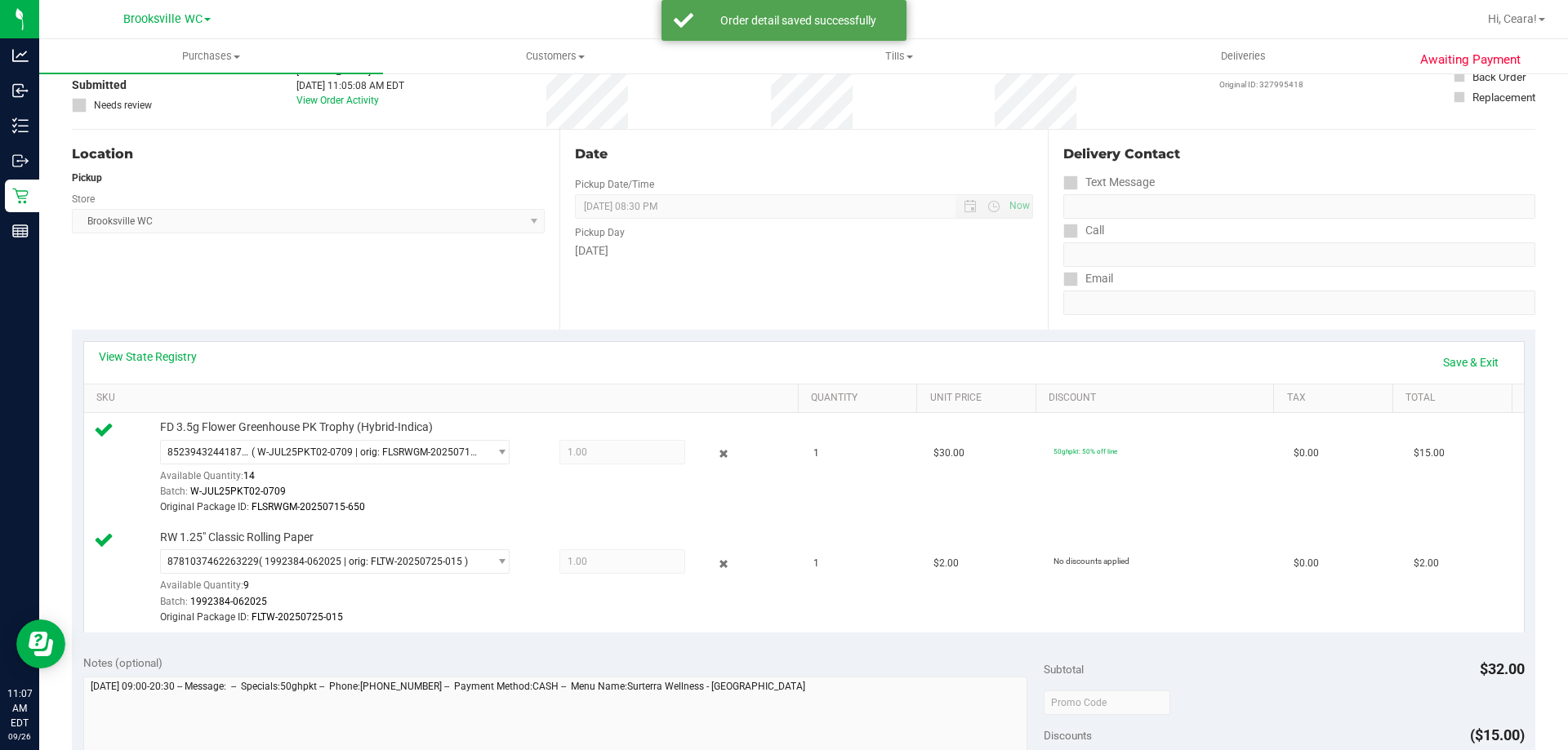
scroll to position [0, 0]
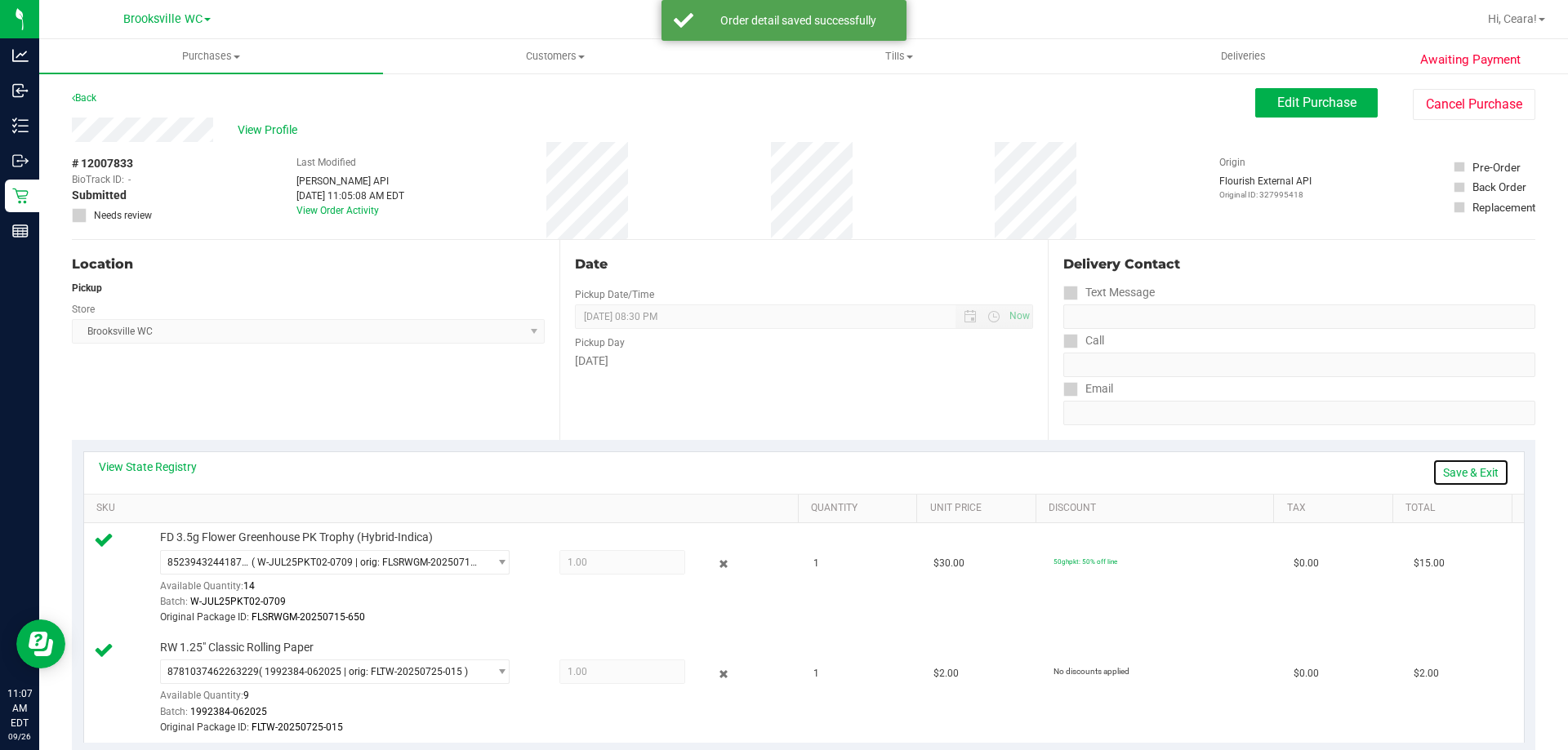
click at [1459, 477] on link "Save & Exit" at bounding box center [1471, 472] width 77 height 28
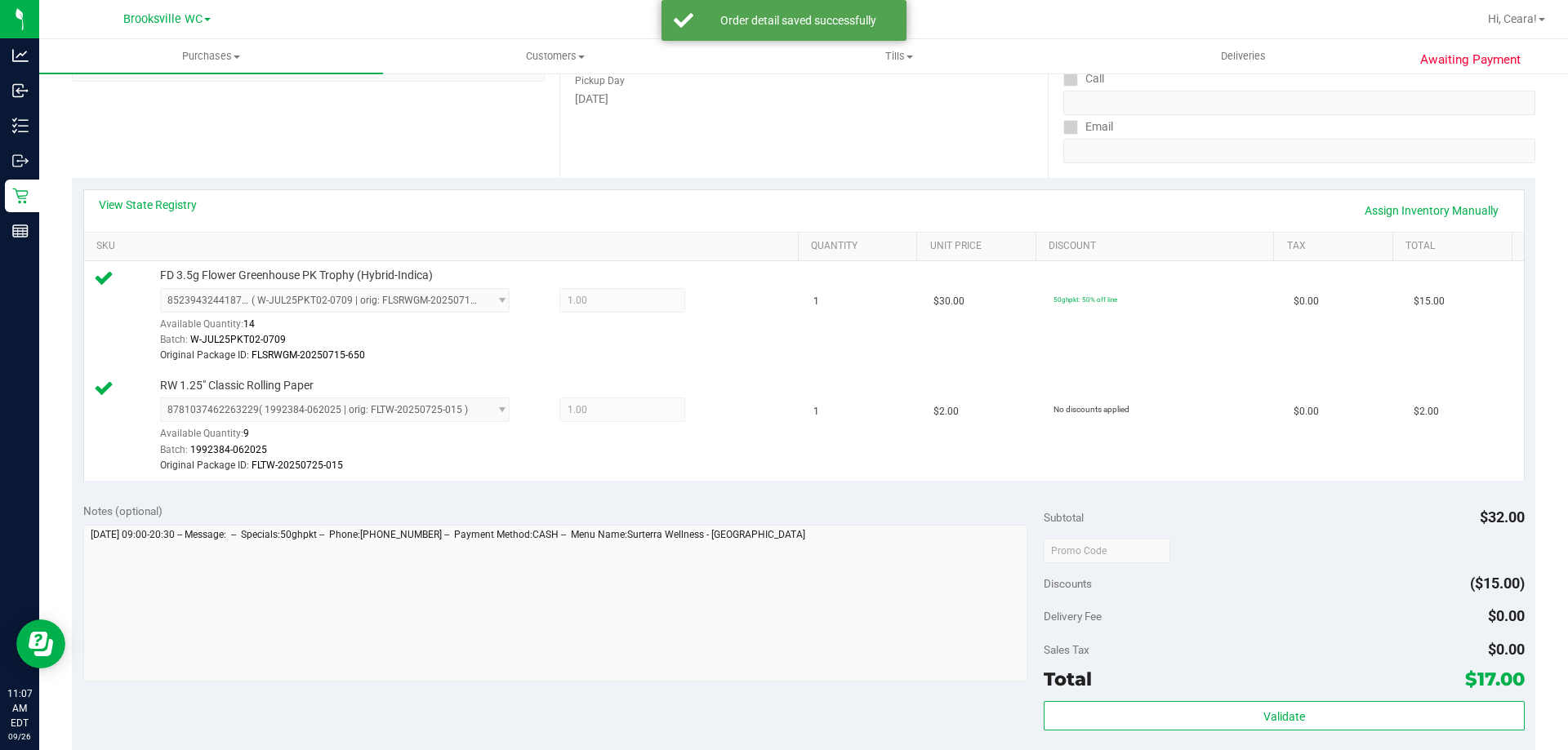
scroll to position [327, 0]
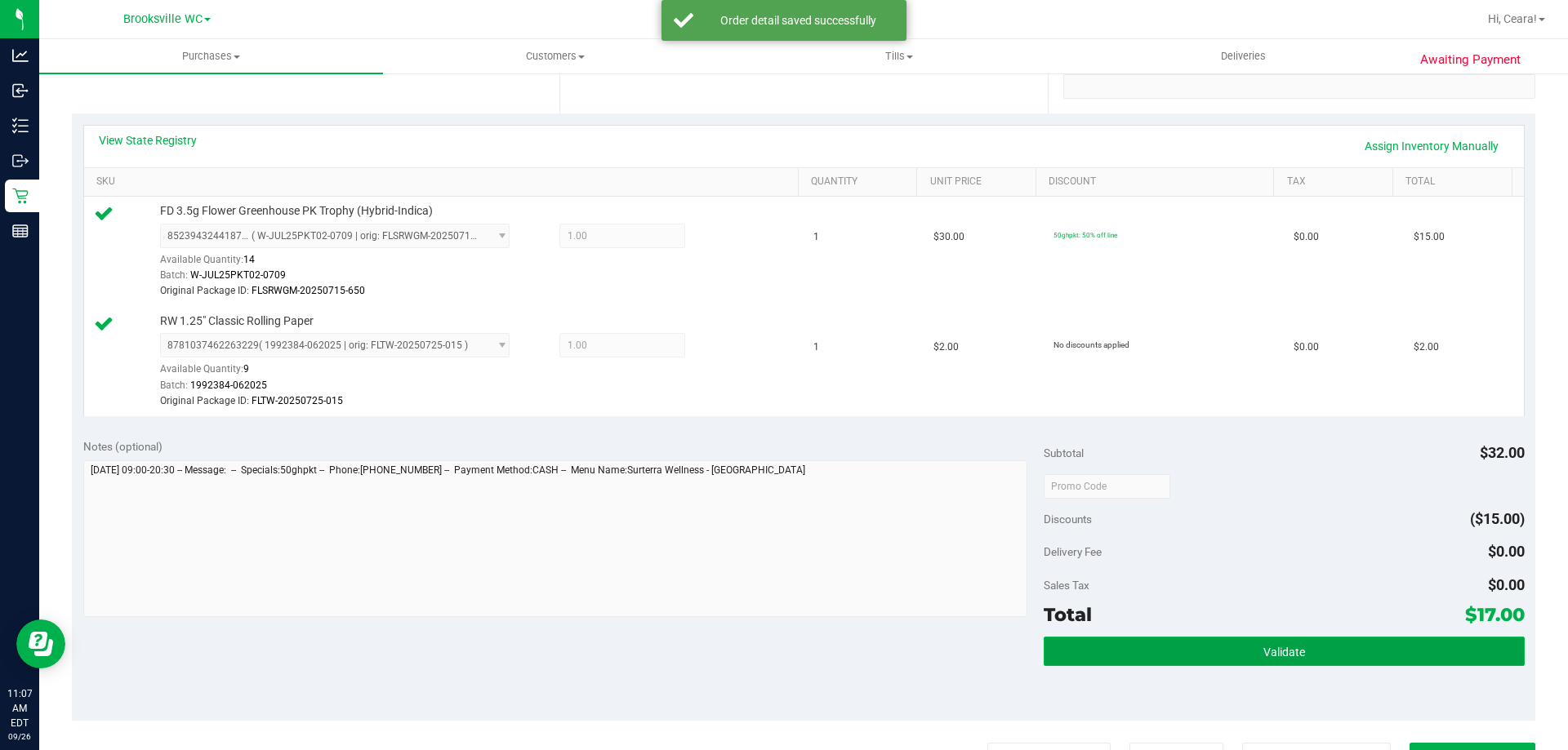
click at [1382, 648] on button "Validate" at bounding box center [1283, 651] width 480 height 30
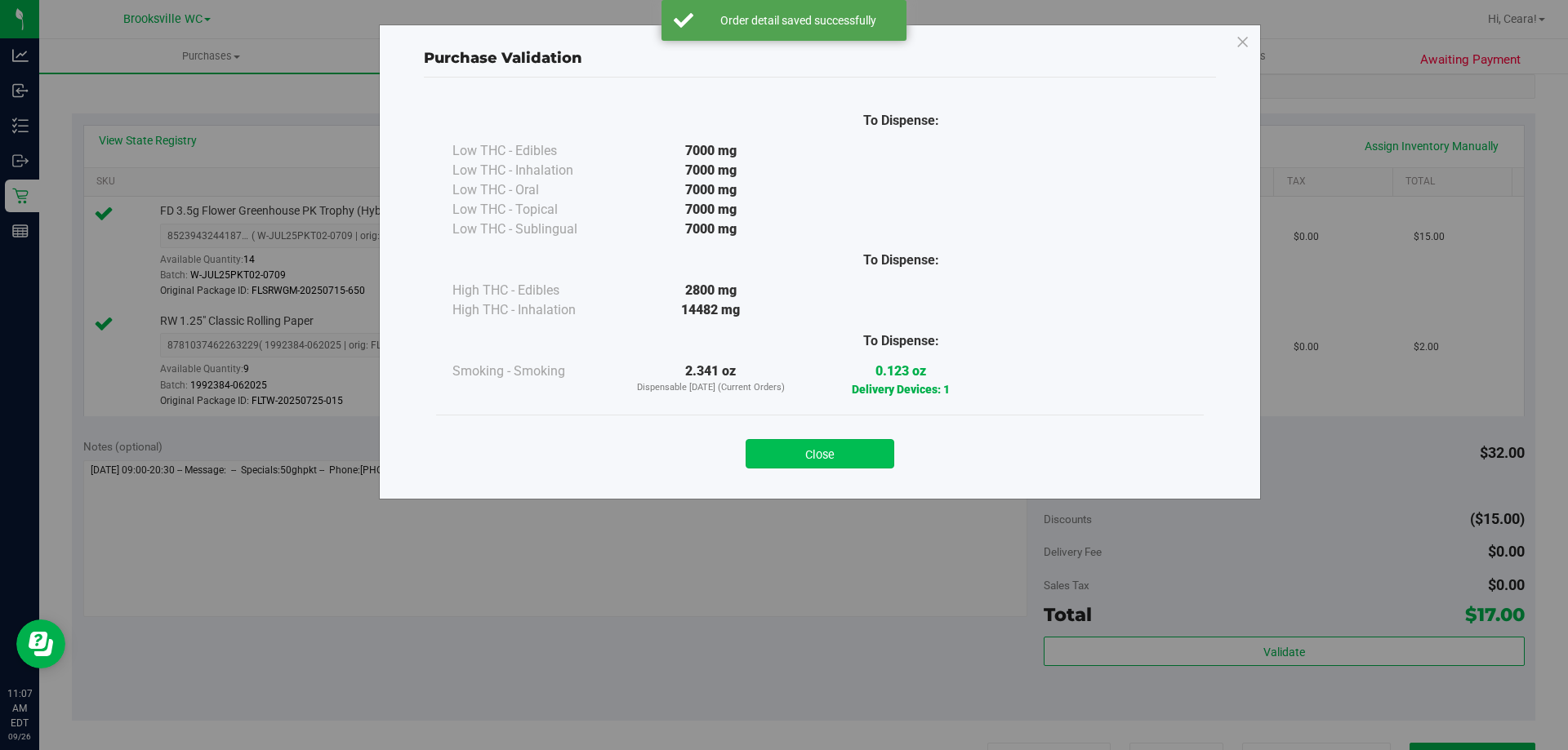
click at [842, 467] on button "Close" at bounding box center [820, 454] width 149 height 30
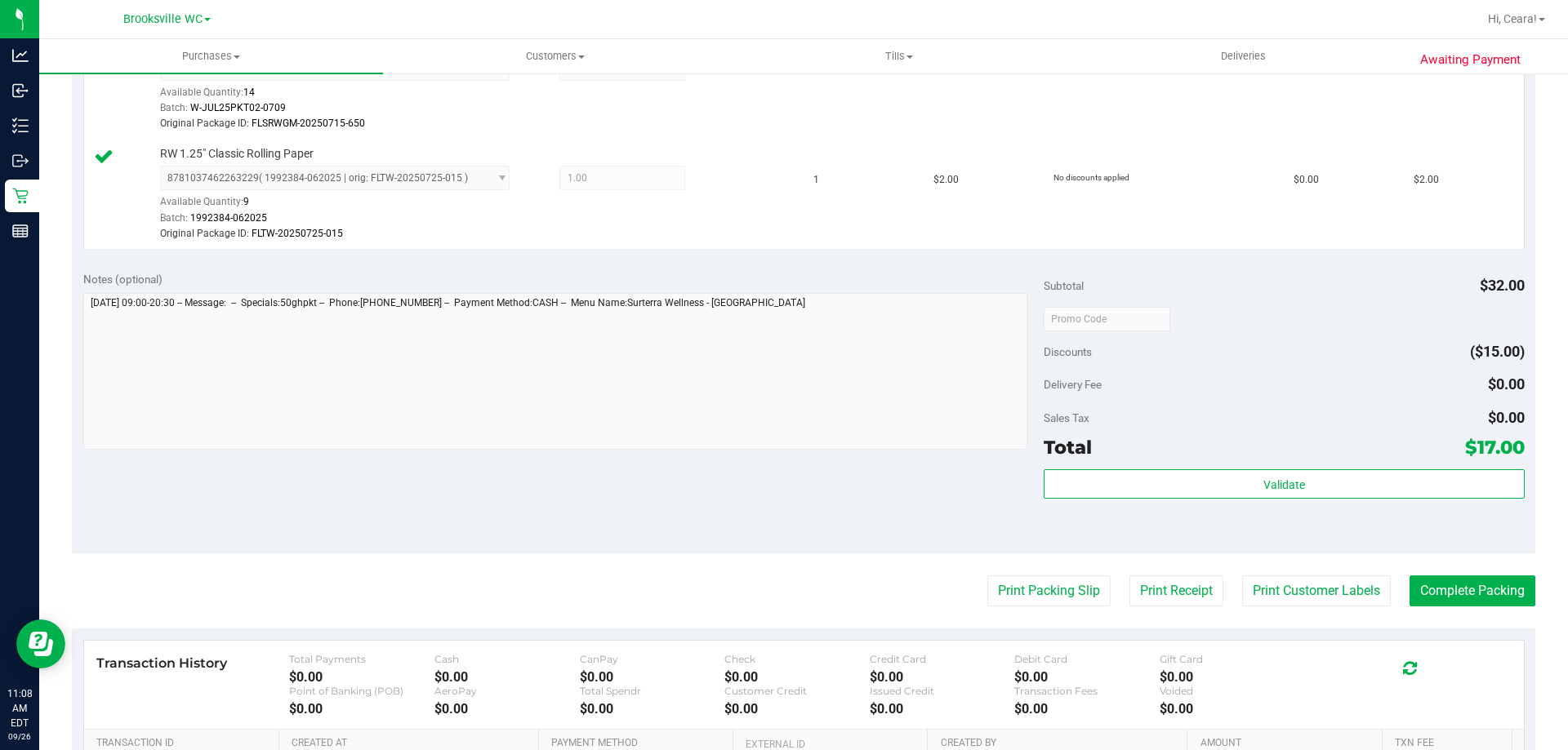
scroll to position [547, 0]
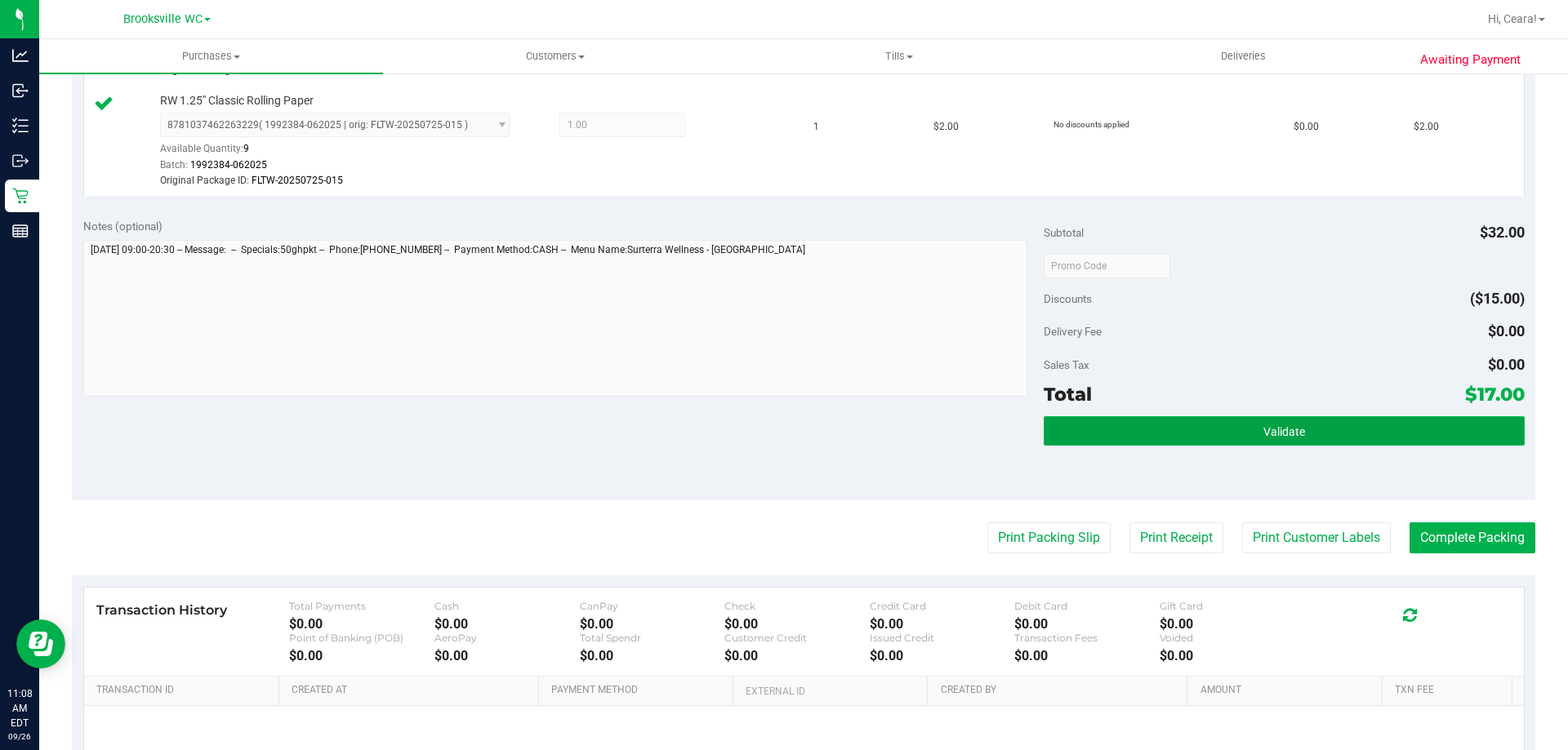
click at [1269, 432] on span "Validate" at bounding box center [1284, 432] width 41 height 13
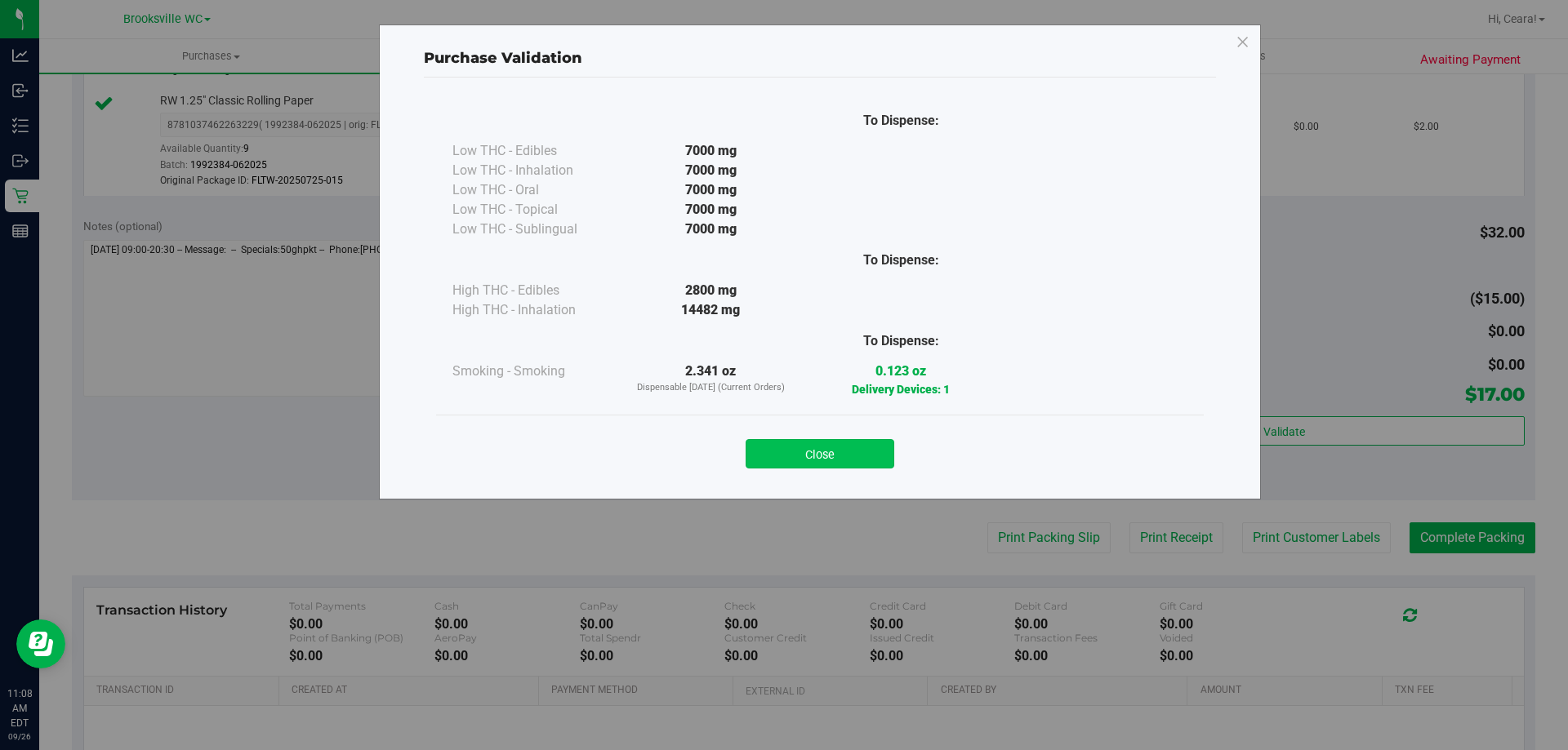
click at [796, 458] on button "Close" at bounding box center [820, 454] width 149 height 30
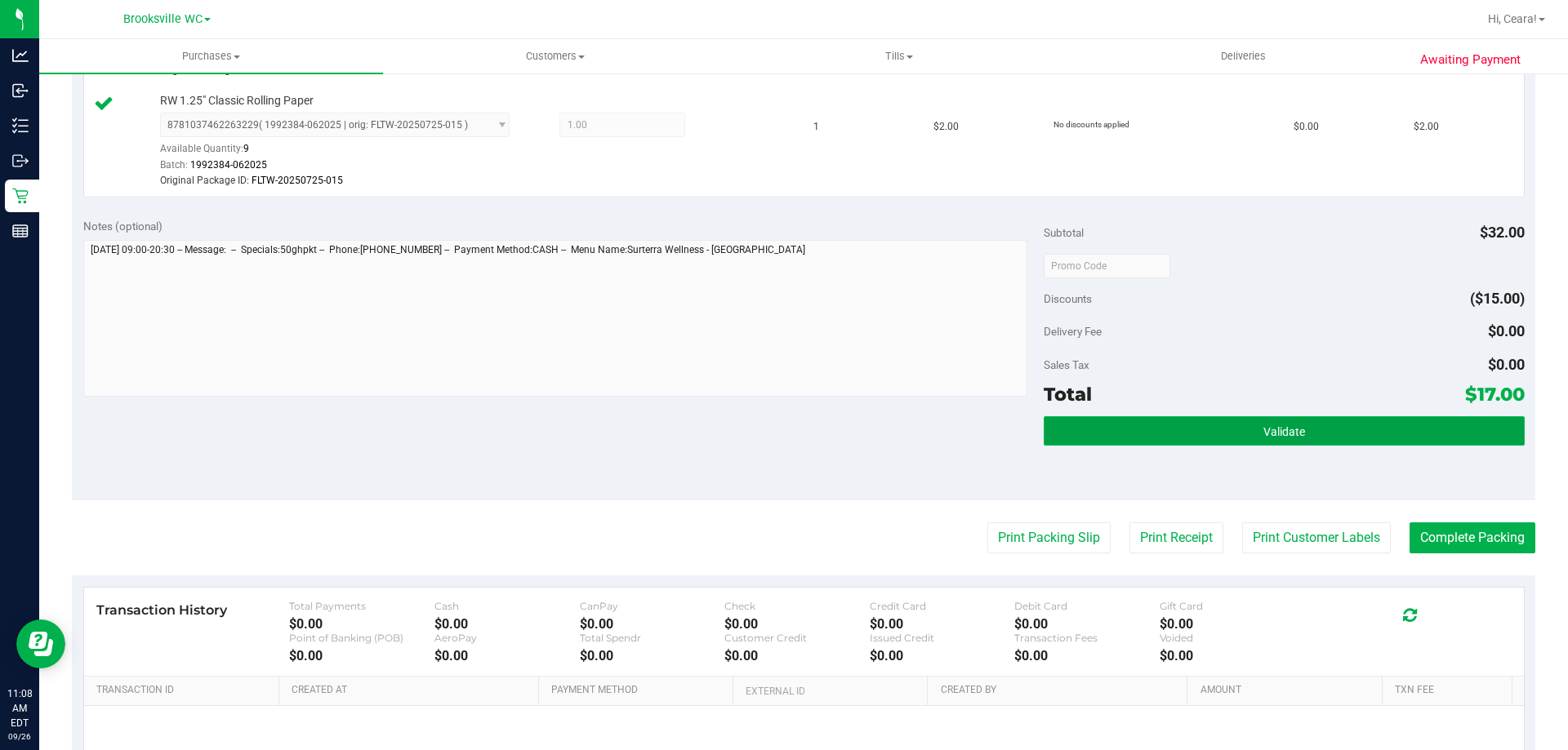
click at [1212, 440] on button "Validate" at bounding box center [1283, 431] width 480 height 30
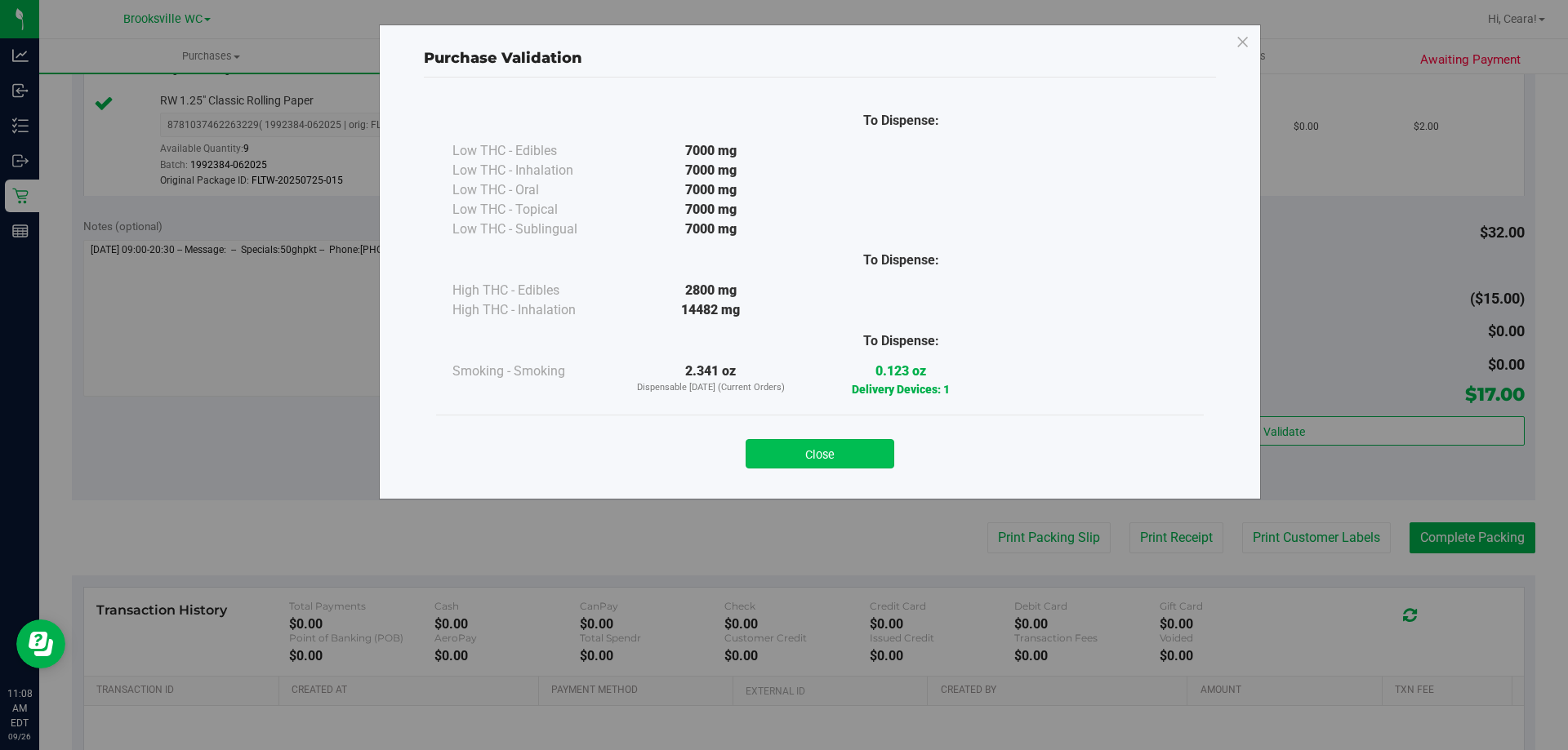
click at [868, 455] on button "Close" at bounding box center [820, 454] width 149 height 30
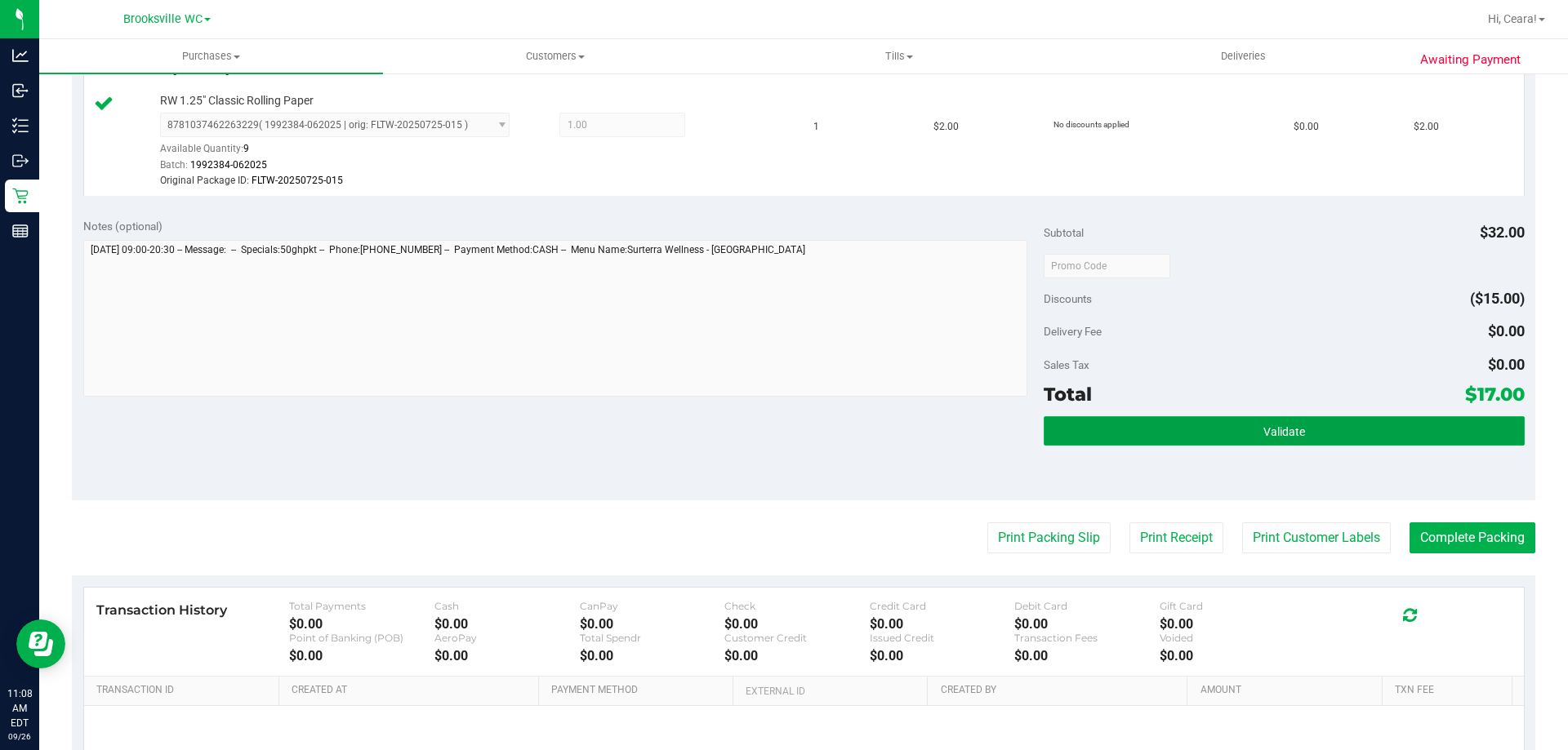
click at [1198, 439] on button "Validate" at bounding box center [1283, 431] width 480 height 30
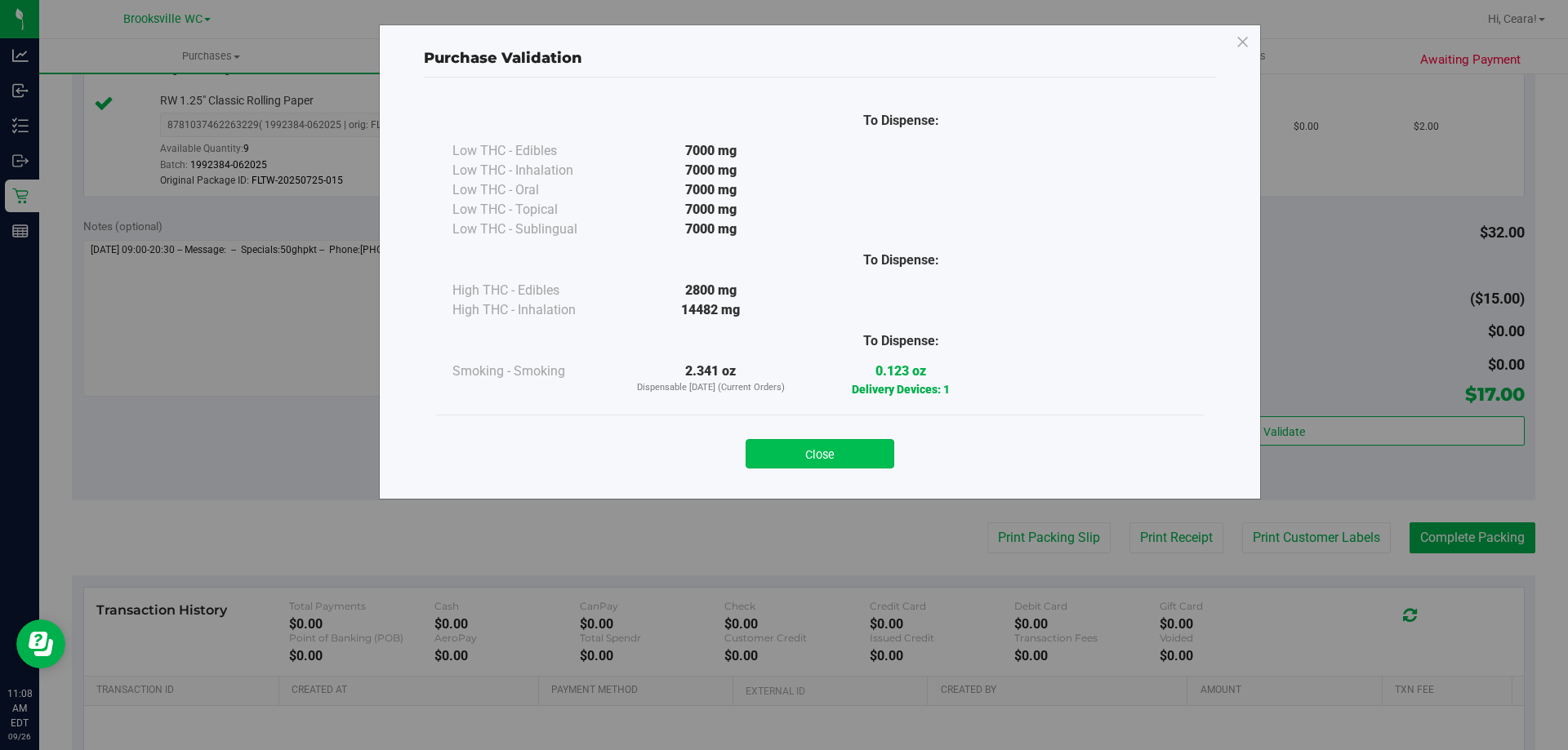
click at [802, 456] on button "Close" at bounding box center [820, 454] width 149 height 30
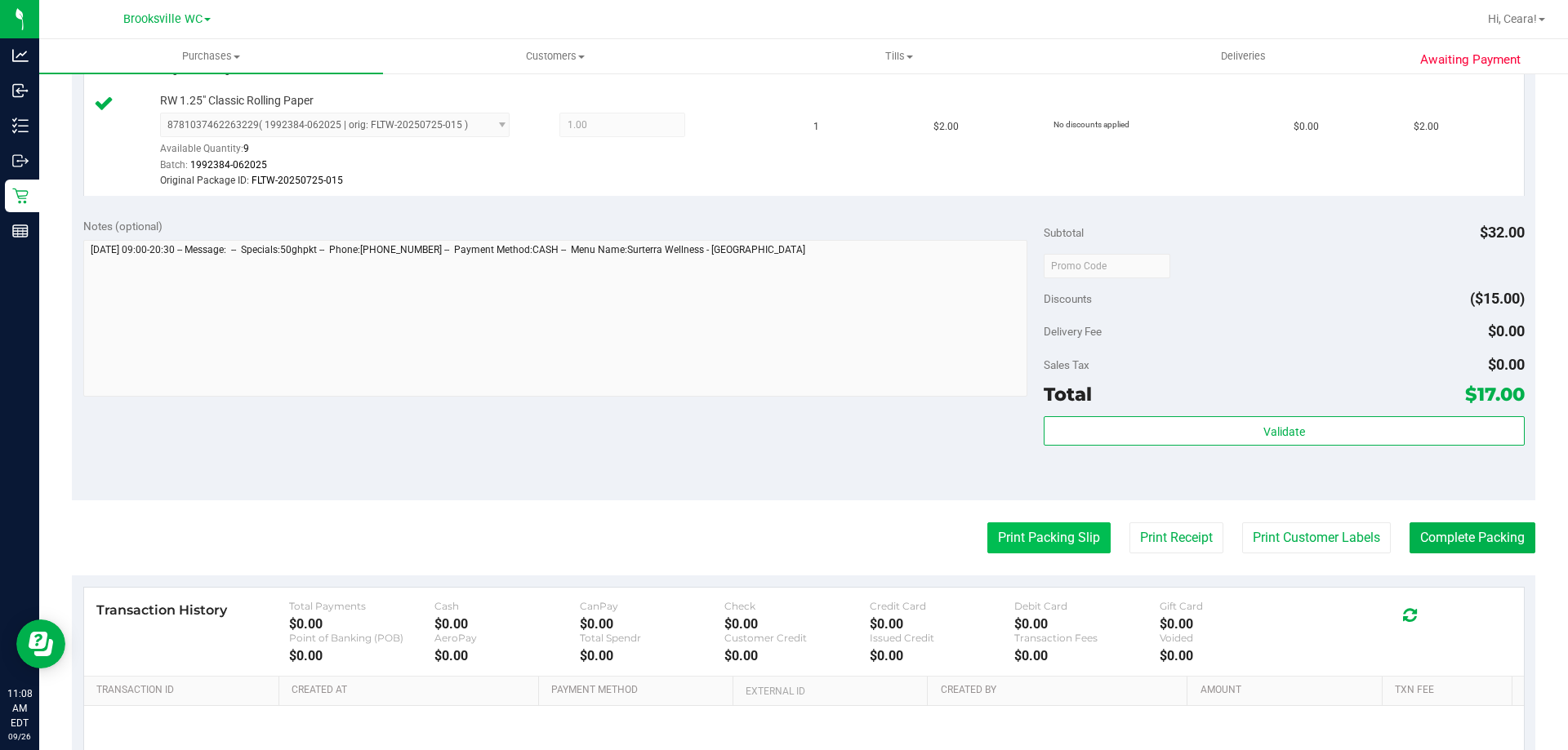
click at [1028, 533] on button "Print Packing Slip" at bounding box center [1048, 537] width 123 height 31
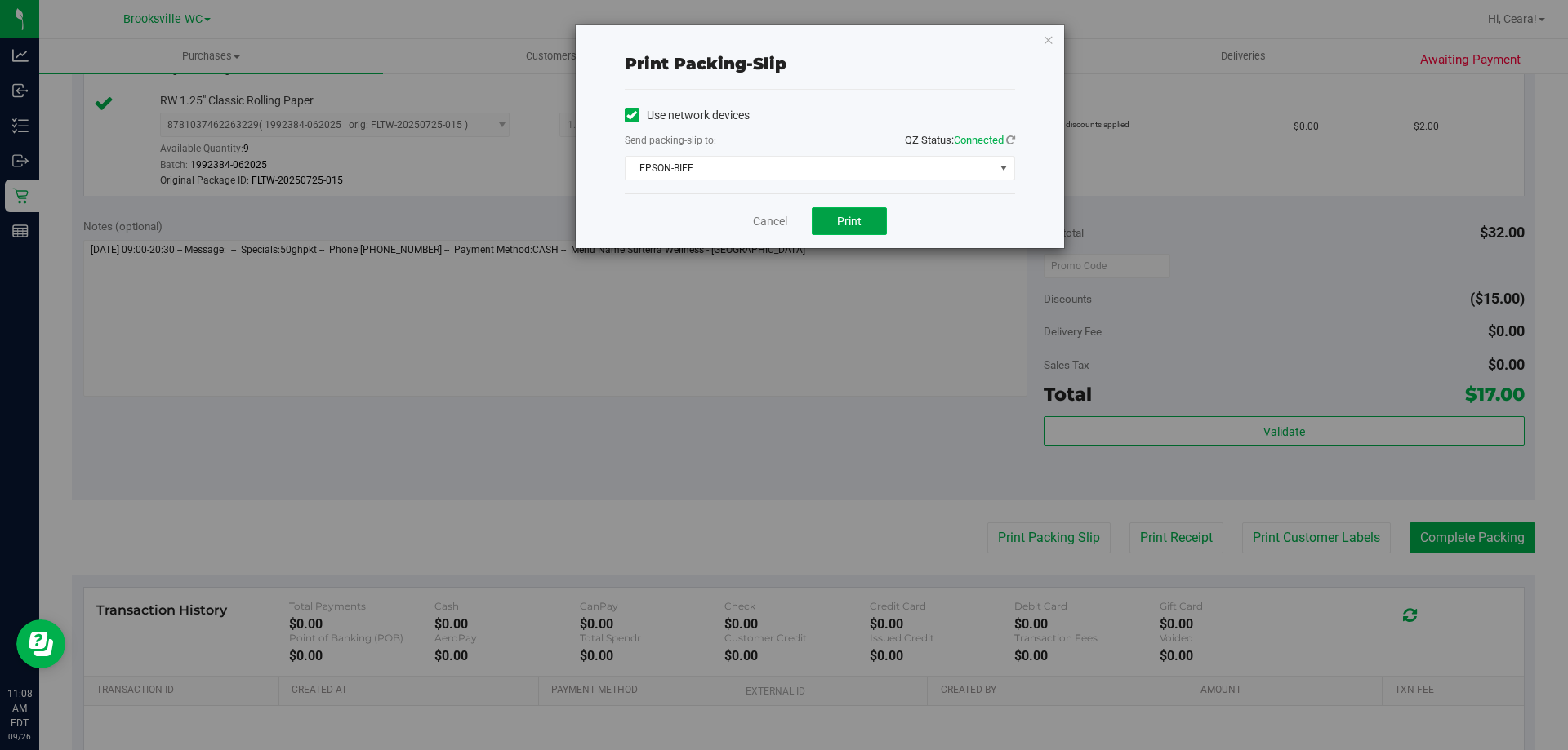
click at [831, 226] on button "Print" at bounding box center [849, 221] width 75 height 28
click at [1055, 42] on div "Print packing-slip Use network devices Send packing-slip to: QZ Status: Connect…" at bounding box center [819, 136] width 488 height 222
click at [1054, 40] on icon "button" at bounding box center [1048, 39] width 12 height 20
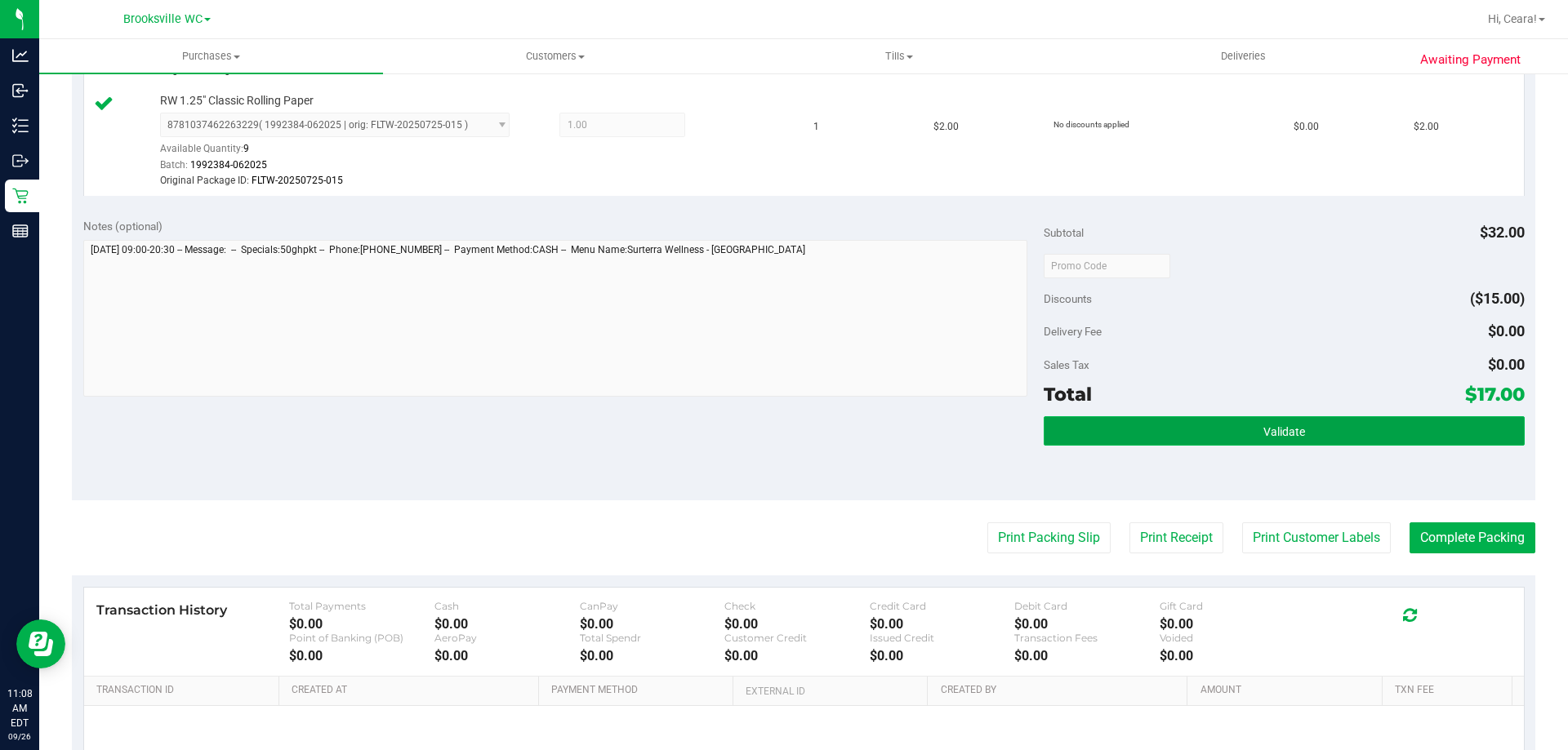
click at [1251, 431] on button "Validate" at bounding box center [1283, 431] width 480 height 30
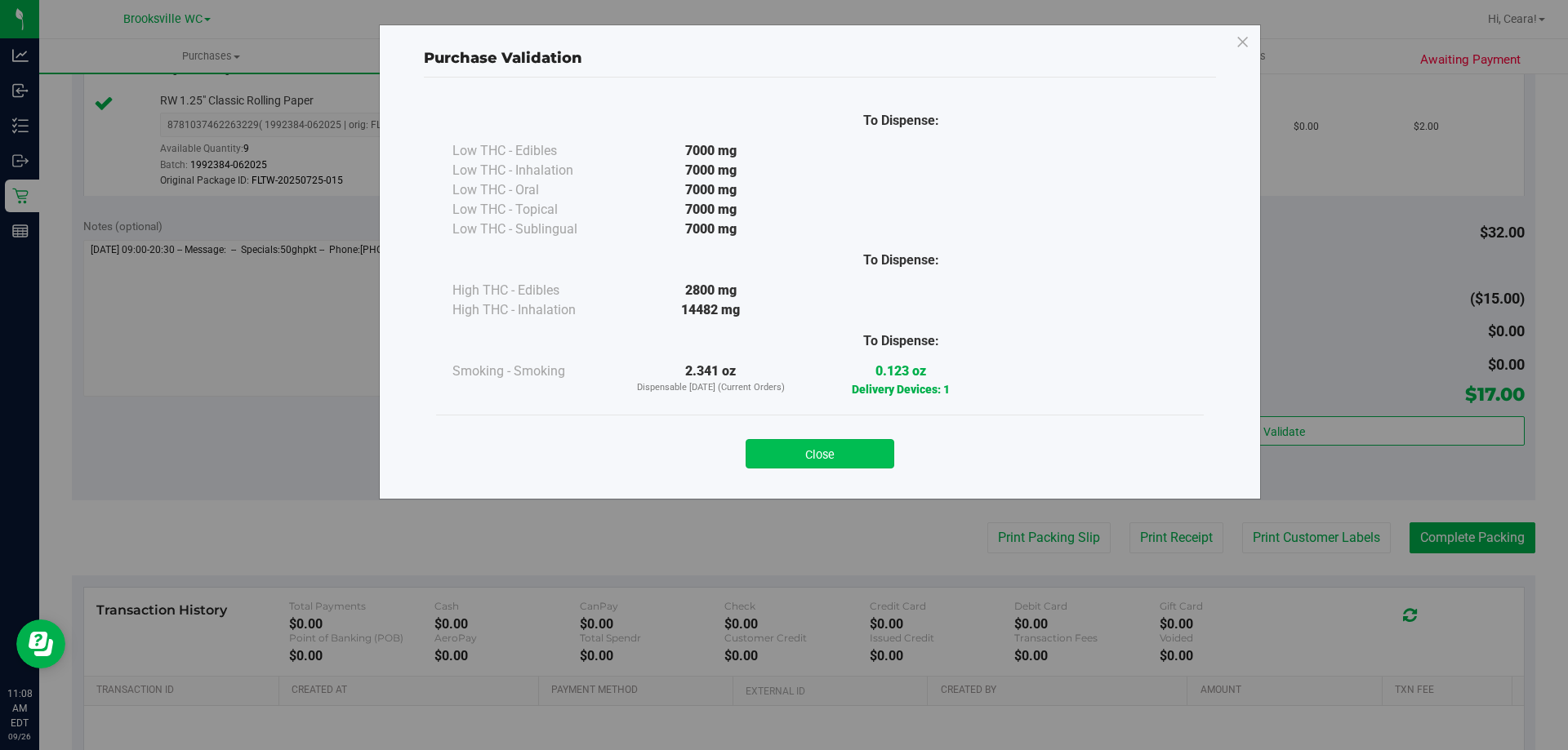
click at [869, 449] on button "Close" at bounding box center [820, 454] width 149 height 30
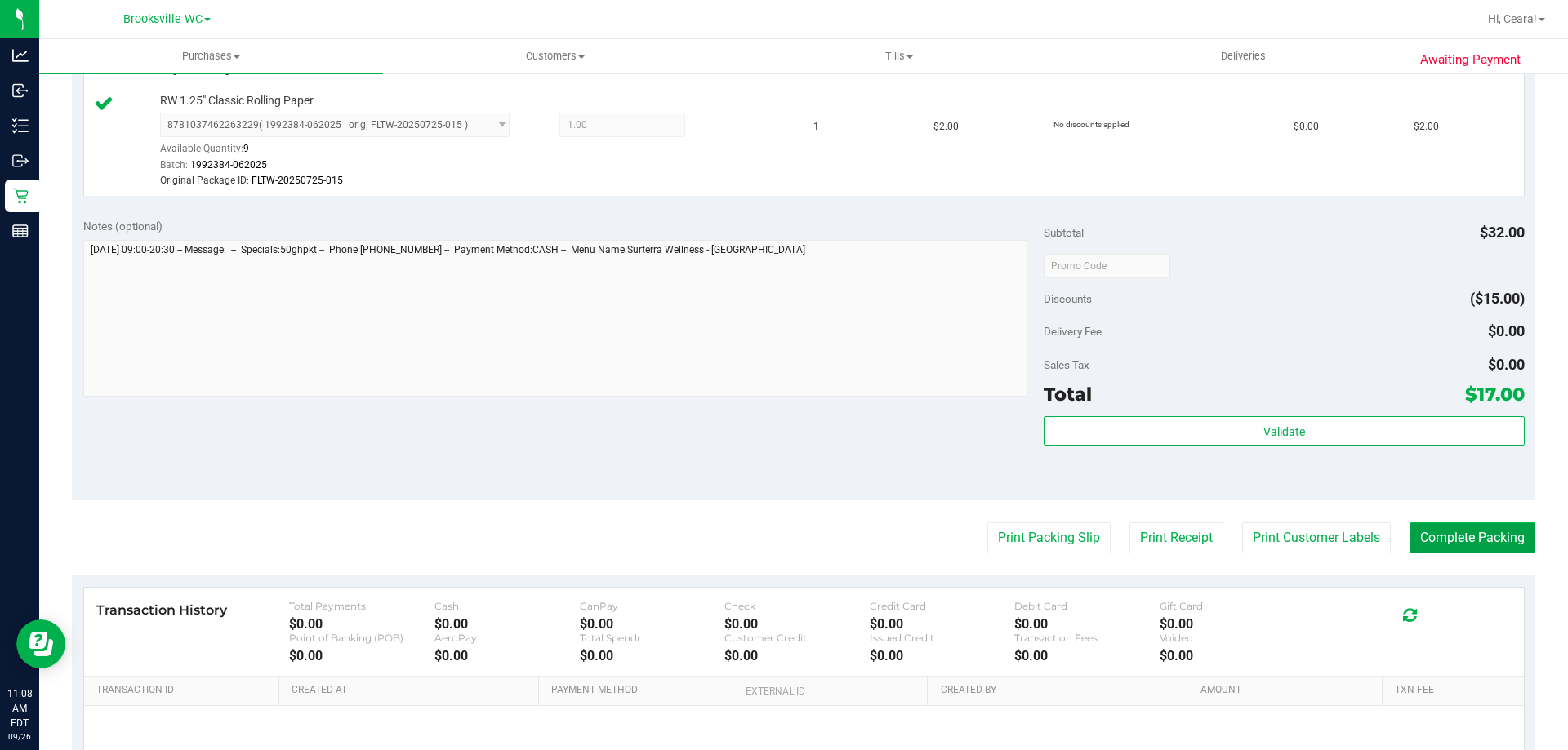
click at [1455, 525] on button "Complete Packing" at bounding box center [1472, 537] width 126 height 31
